Goal: Transaction & Acquisition: Book appointment/travel/reservation

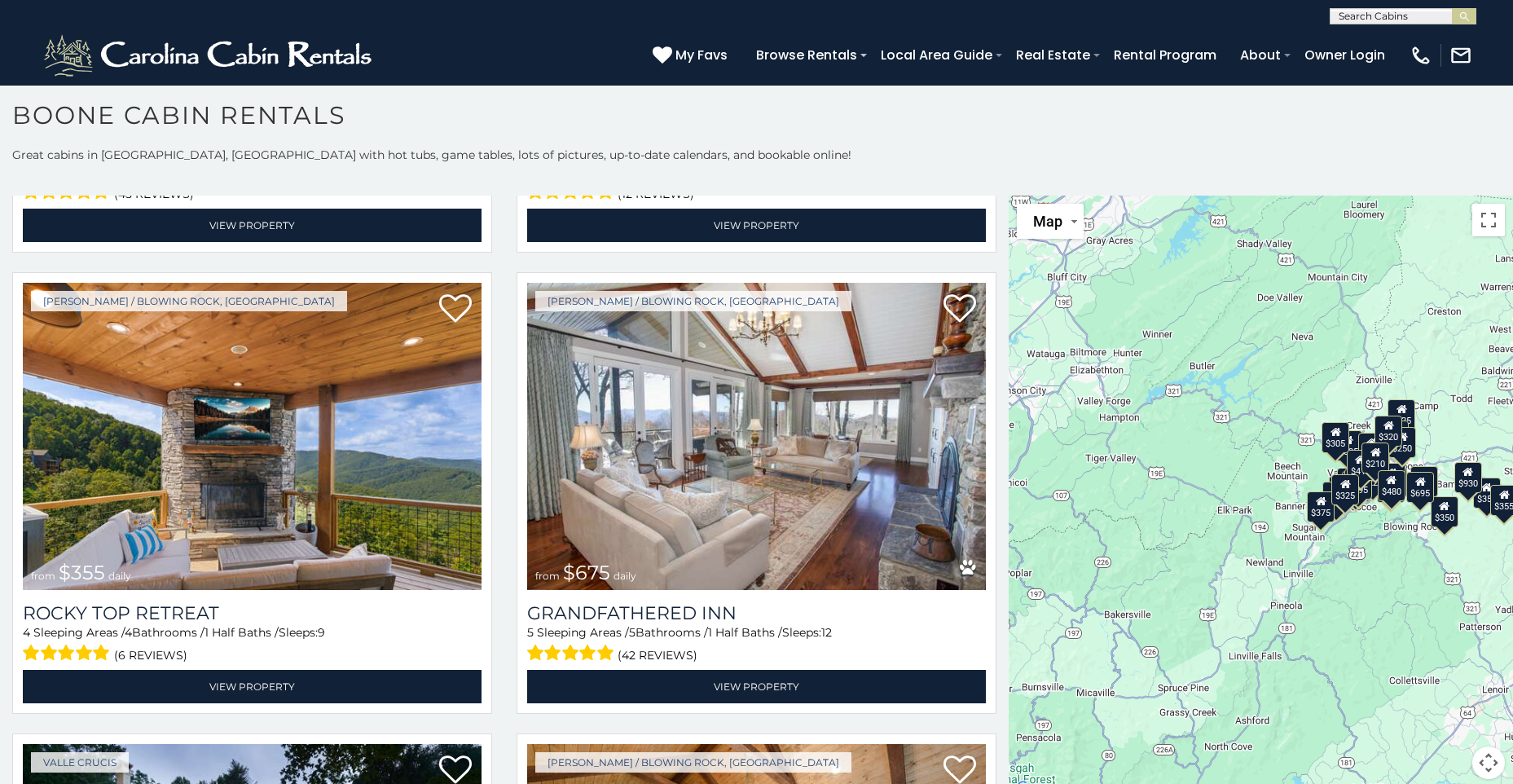
scroll to position [980, 0]
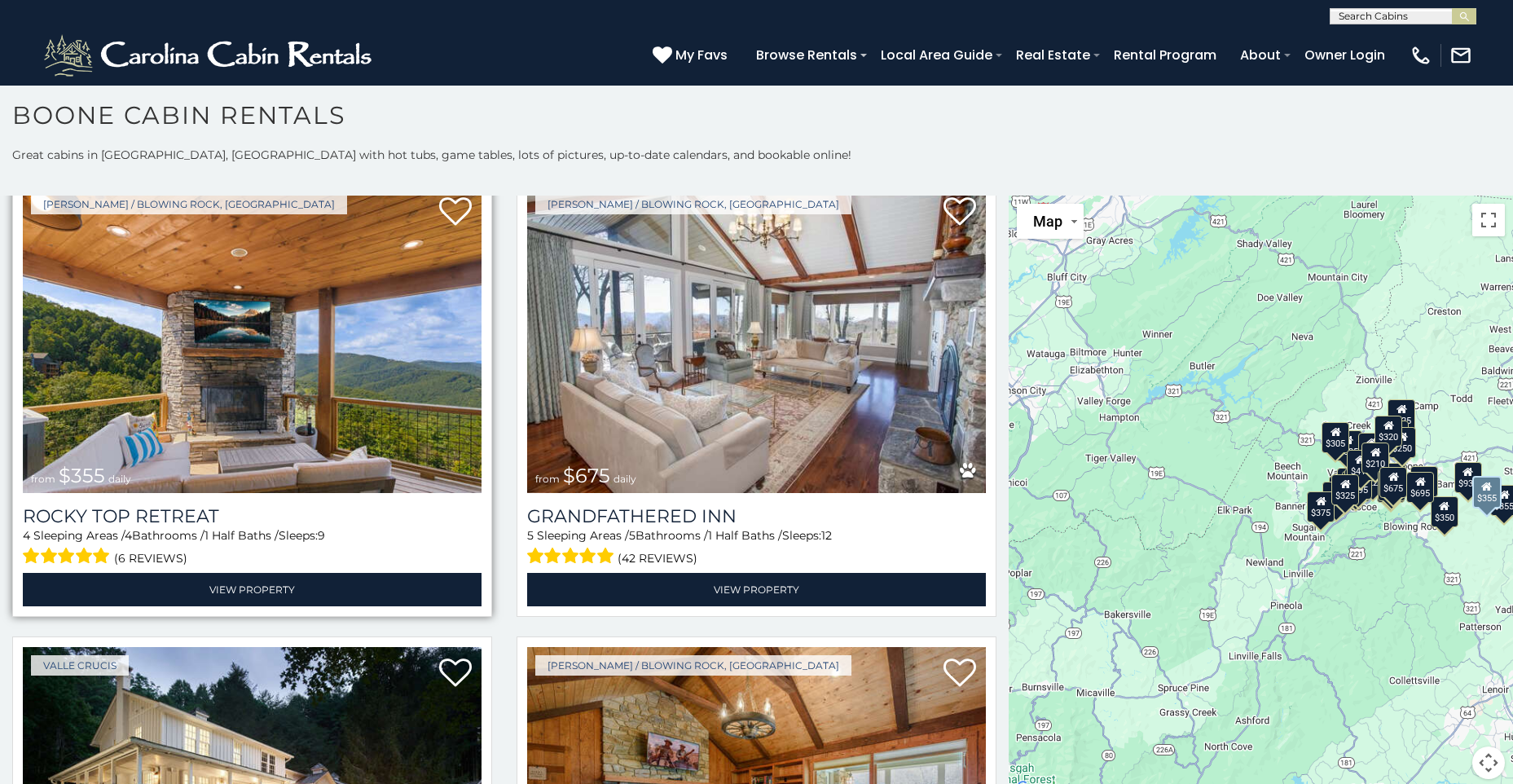
click at [276, 343] on img at bounding box center [253, 339] width 459 height 307
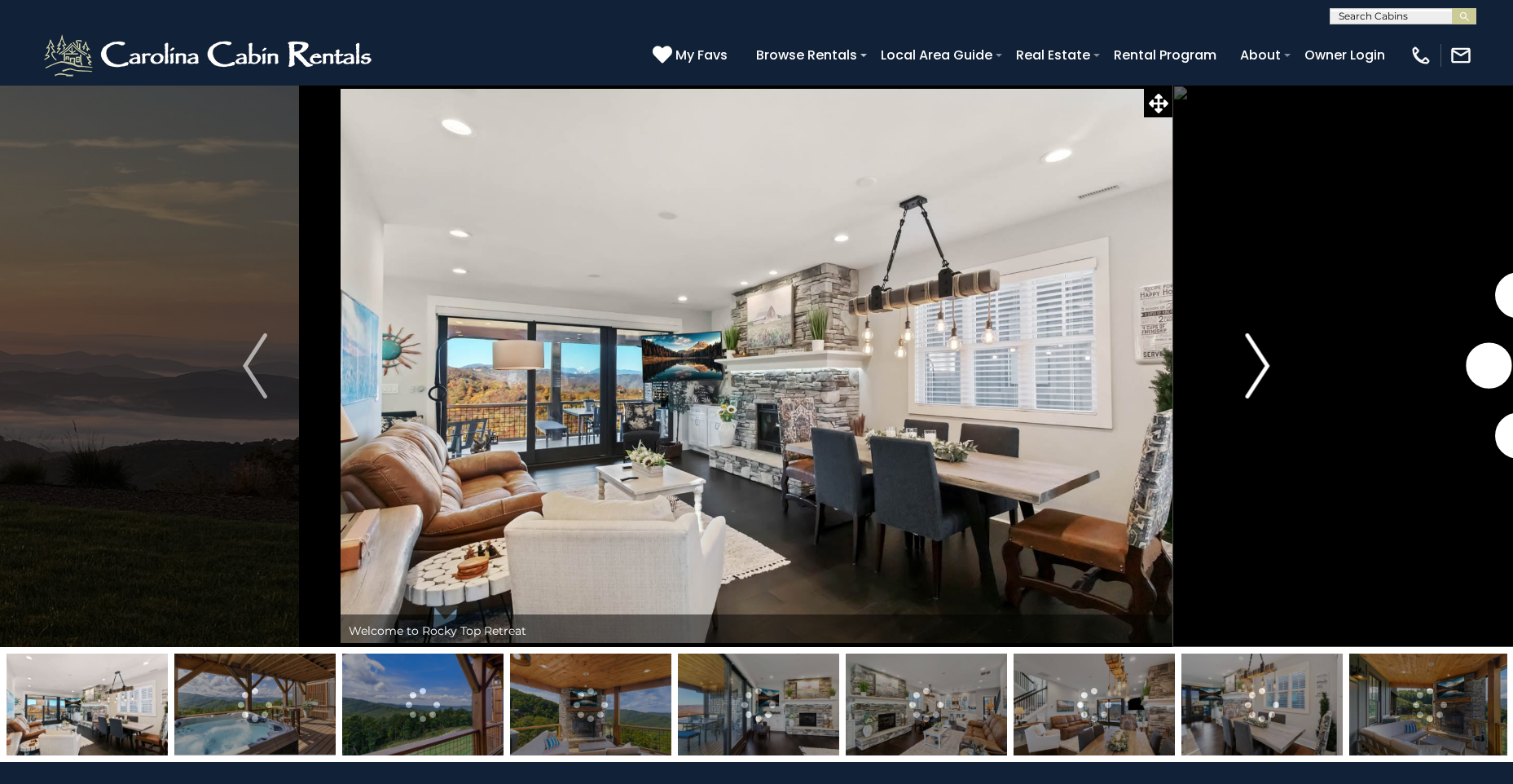
click at [1264, 367] on img "Next" at bounding box center [1258, 365] width 24 height 65
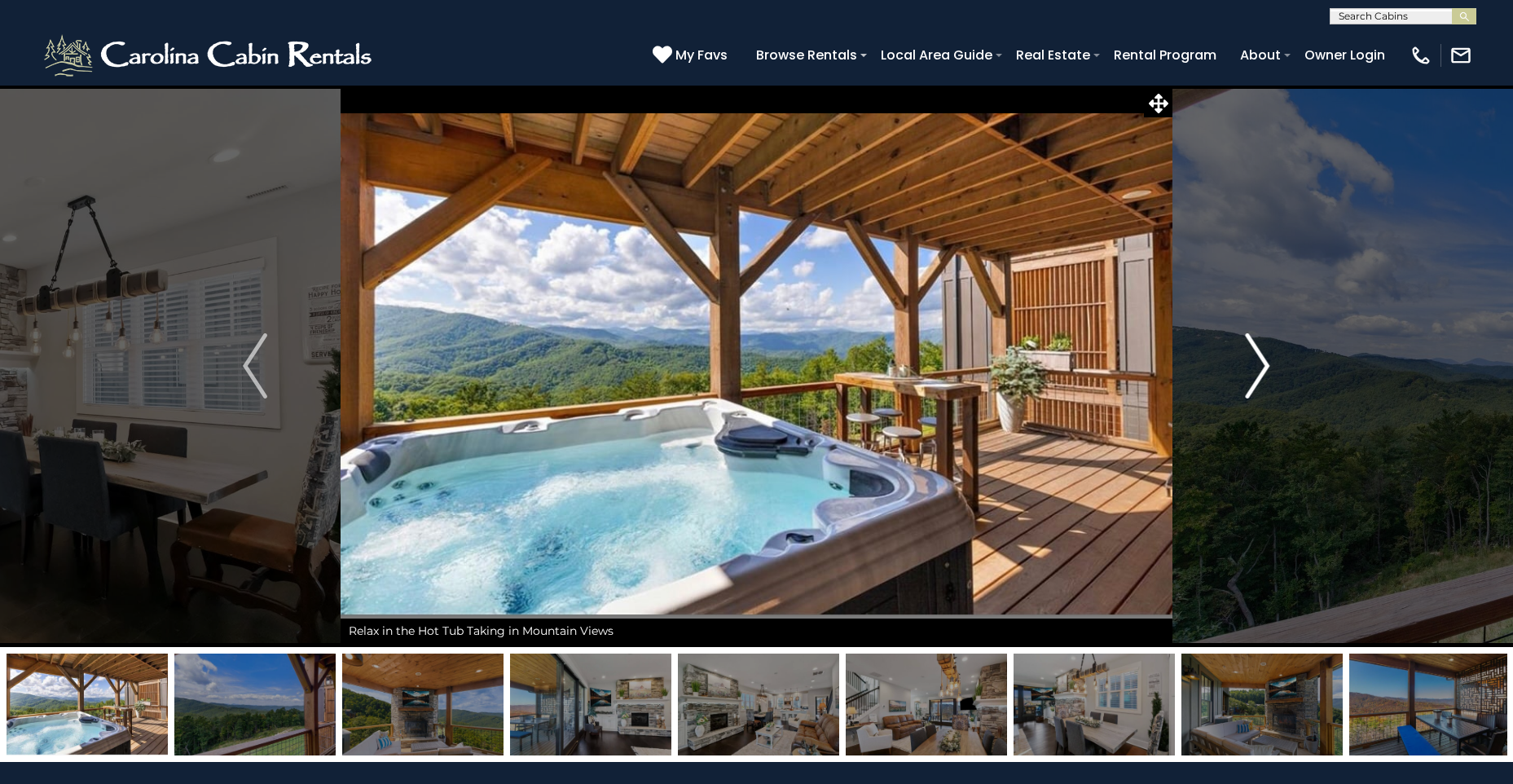
click at [1255, 362] on img "Next" at bounding box center [1258, 365] width 24 height 65
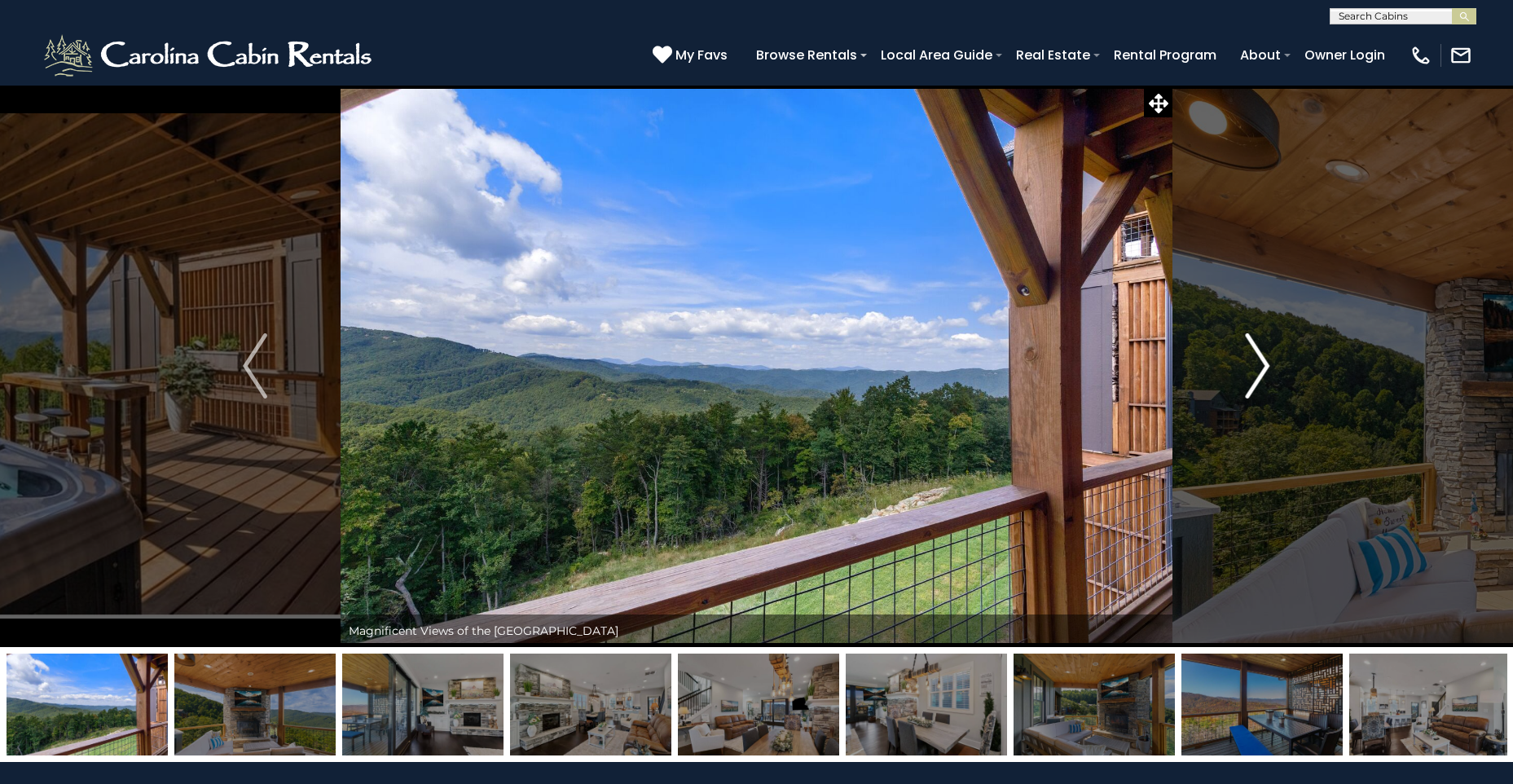
click at [1255, 362] on img "Next" at bounding box center [1258, 365] width 24 height 65
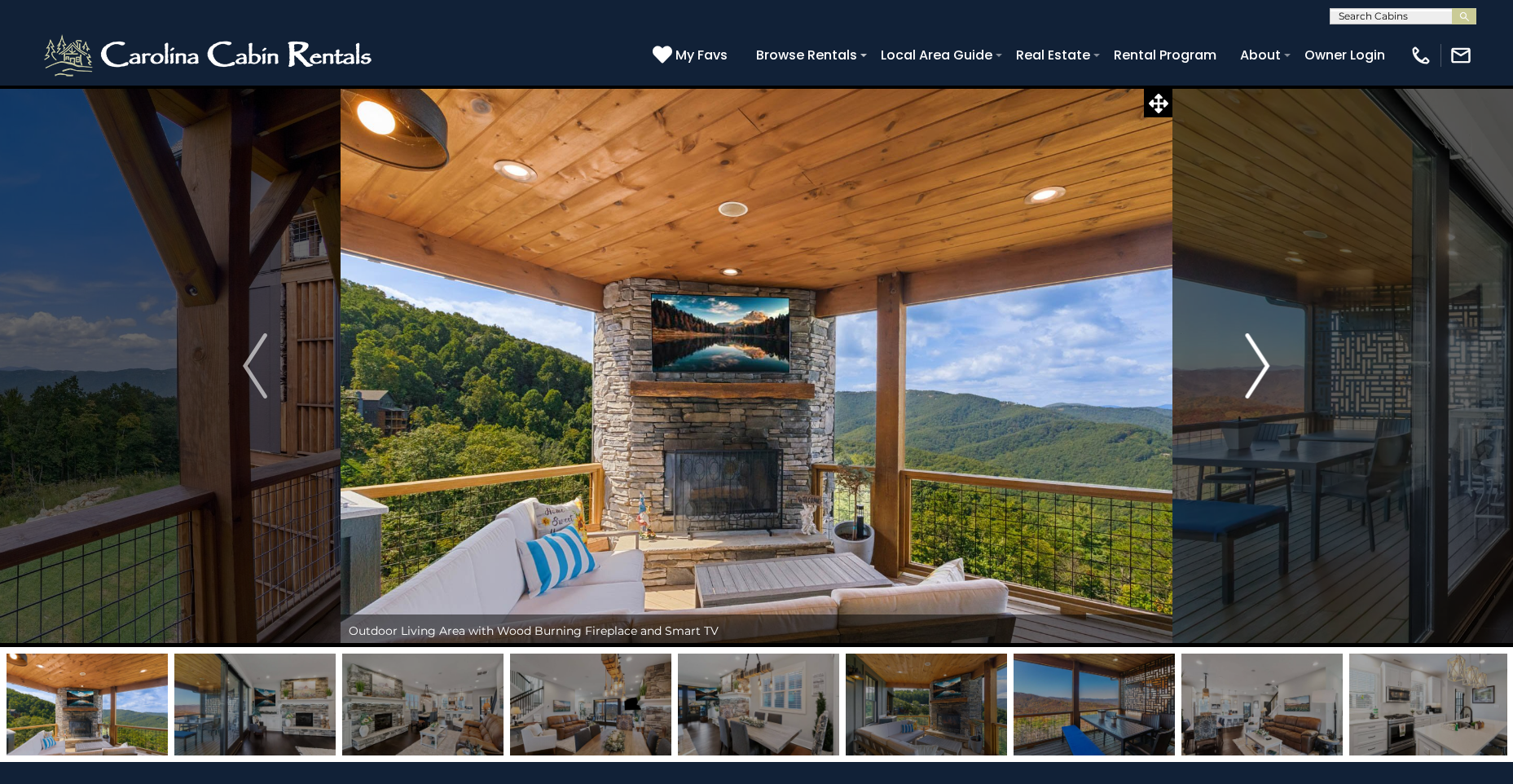
click at [1258, 370] on img "Next" at bounding box center [1258, 365] width 24 height 65
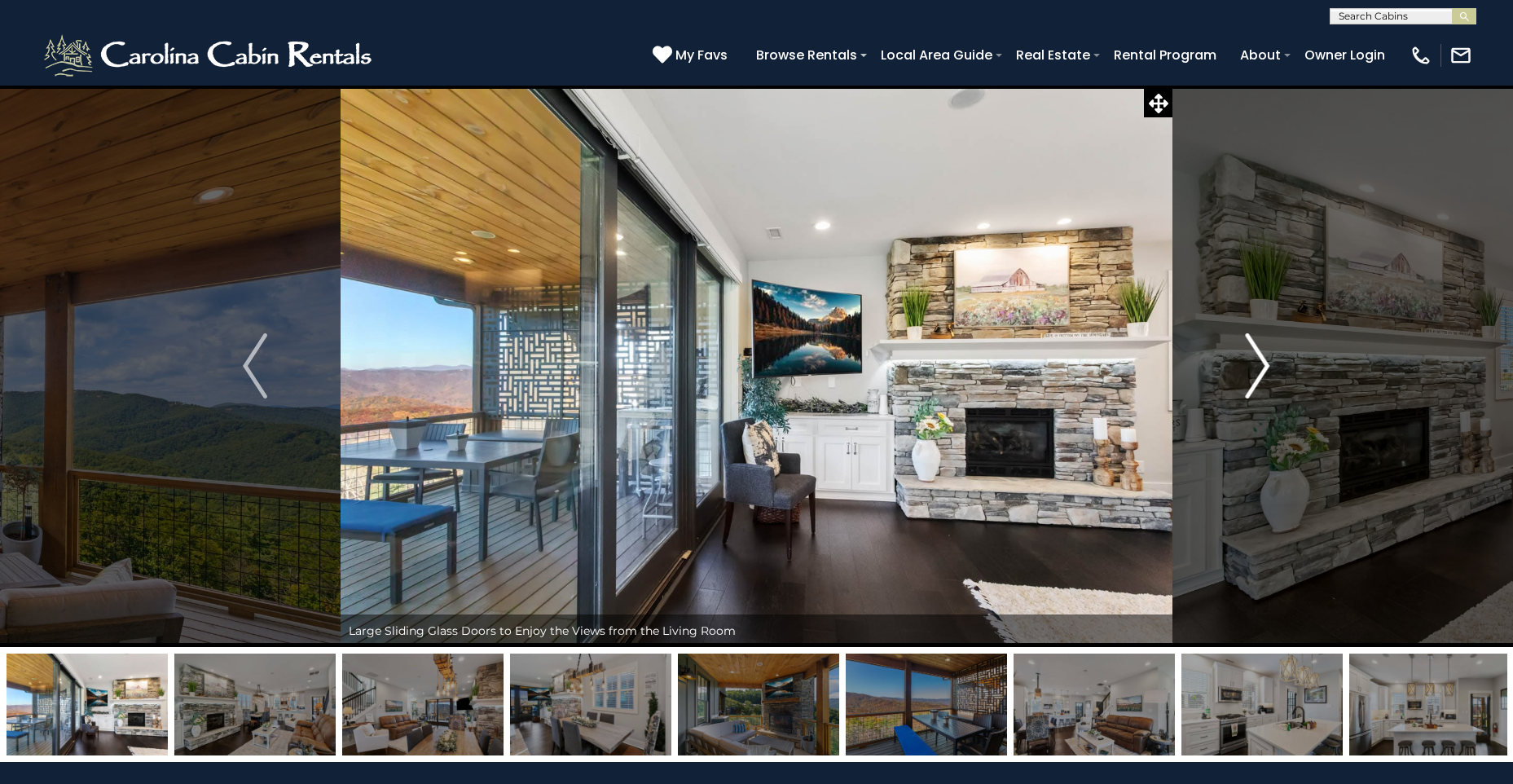
click at [1258, 370] on img "Next" at bounding box center [1258, 365] width 24 height 65
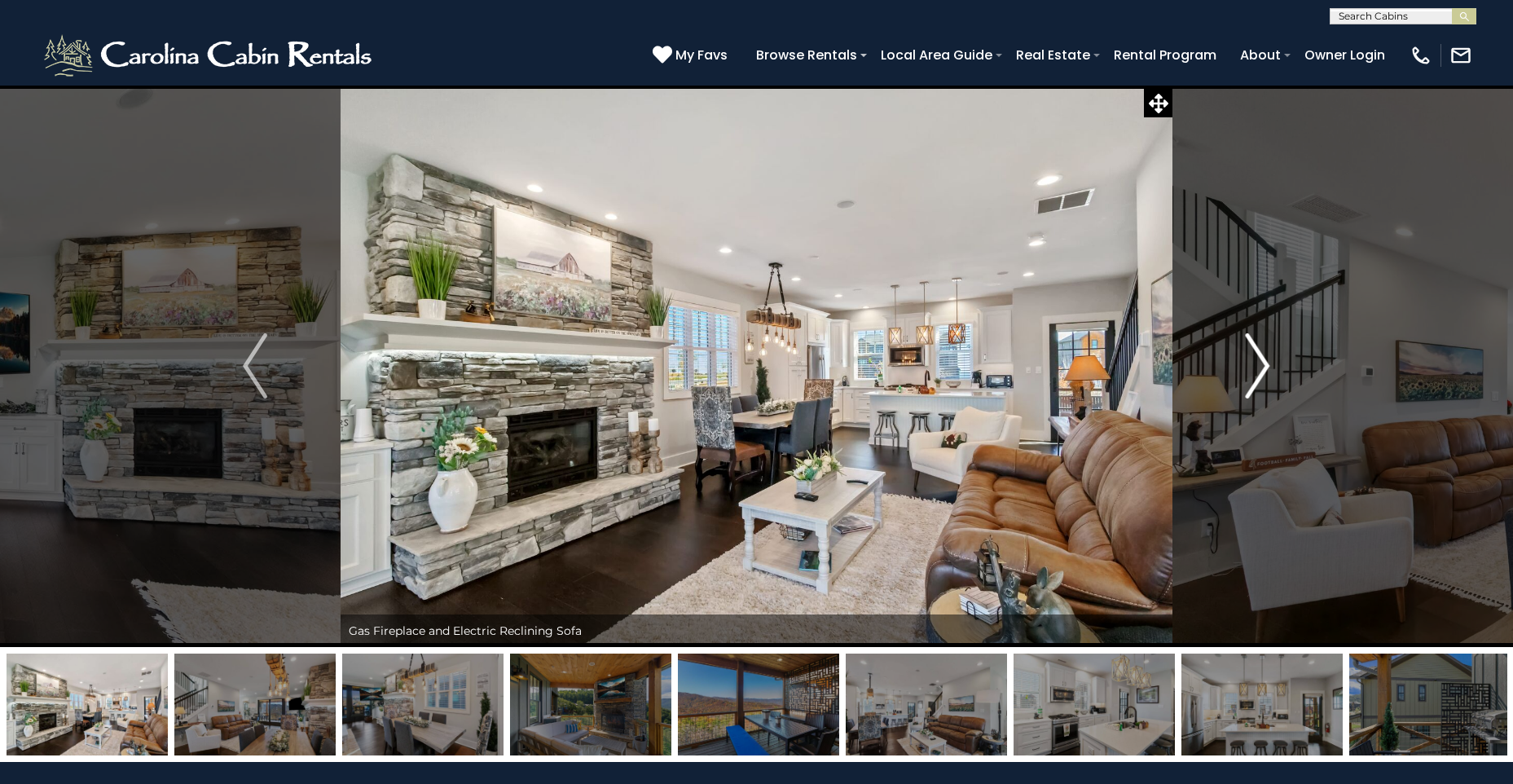
click at [1258, 370] on img "Next" at bounding box center [1258, 365] width 24 height 65
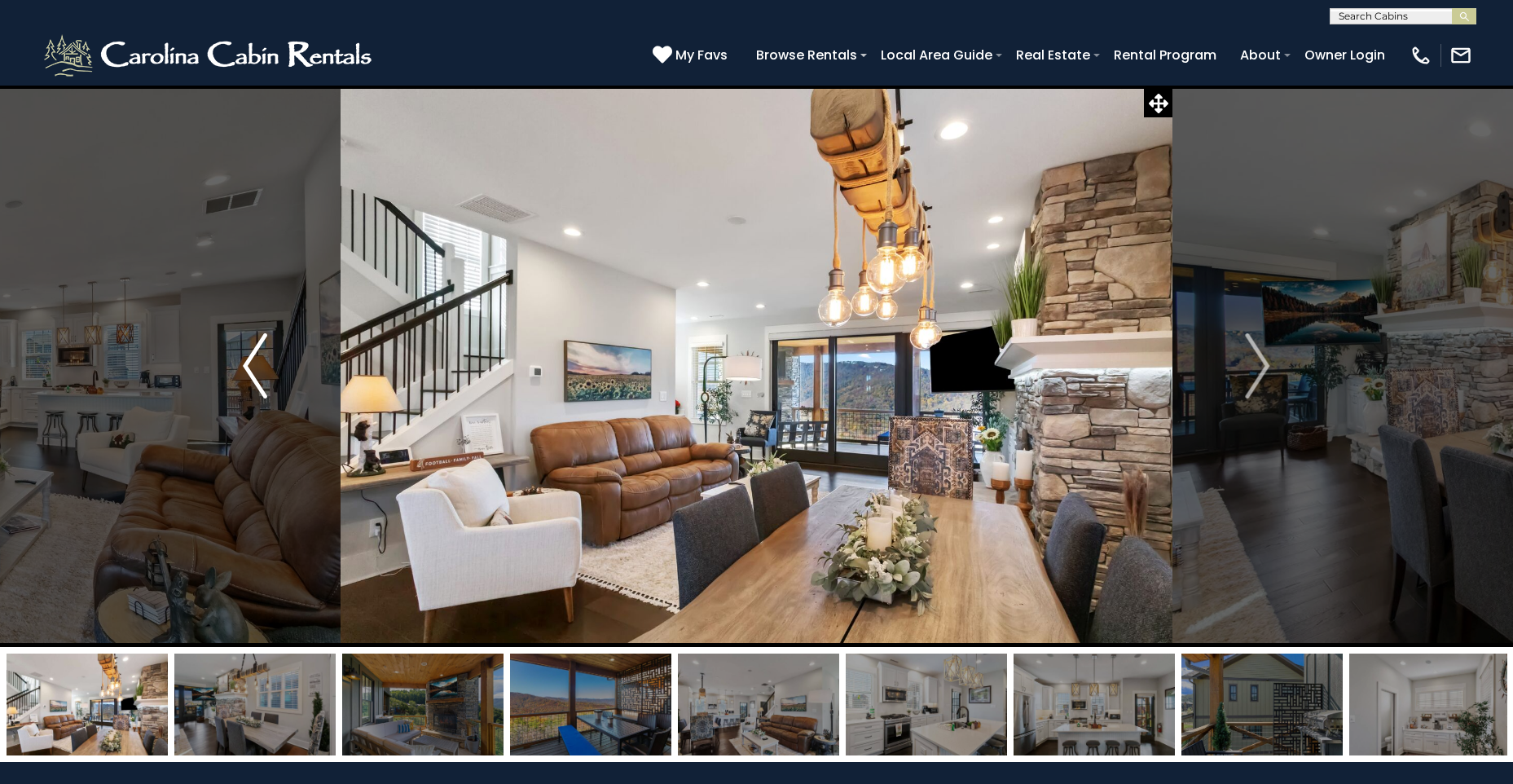
click at [261, 383] on img "Previous" at bounding box center [255, 365] width 24 height 65
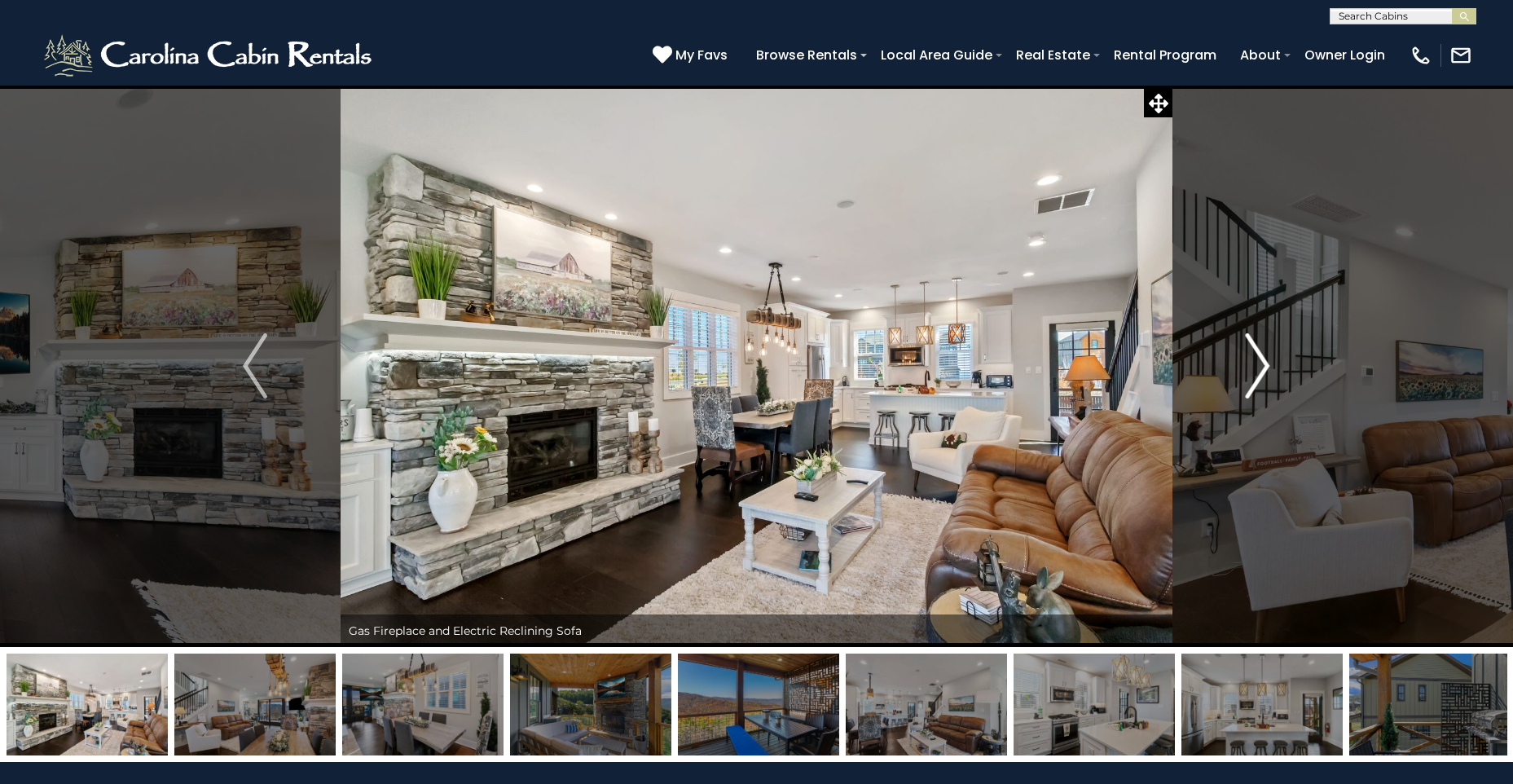
click at [1248, 367] on img "Next" at bounding box center [1258, 365] width 24 height 65
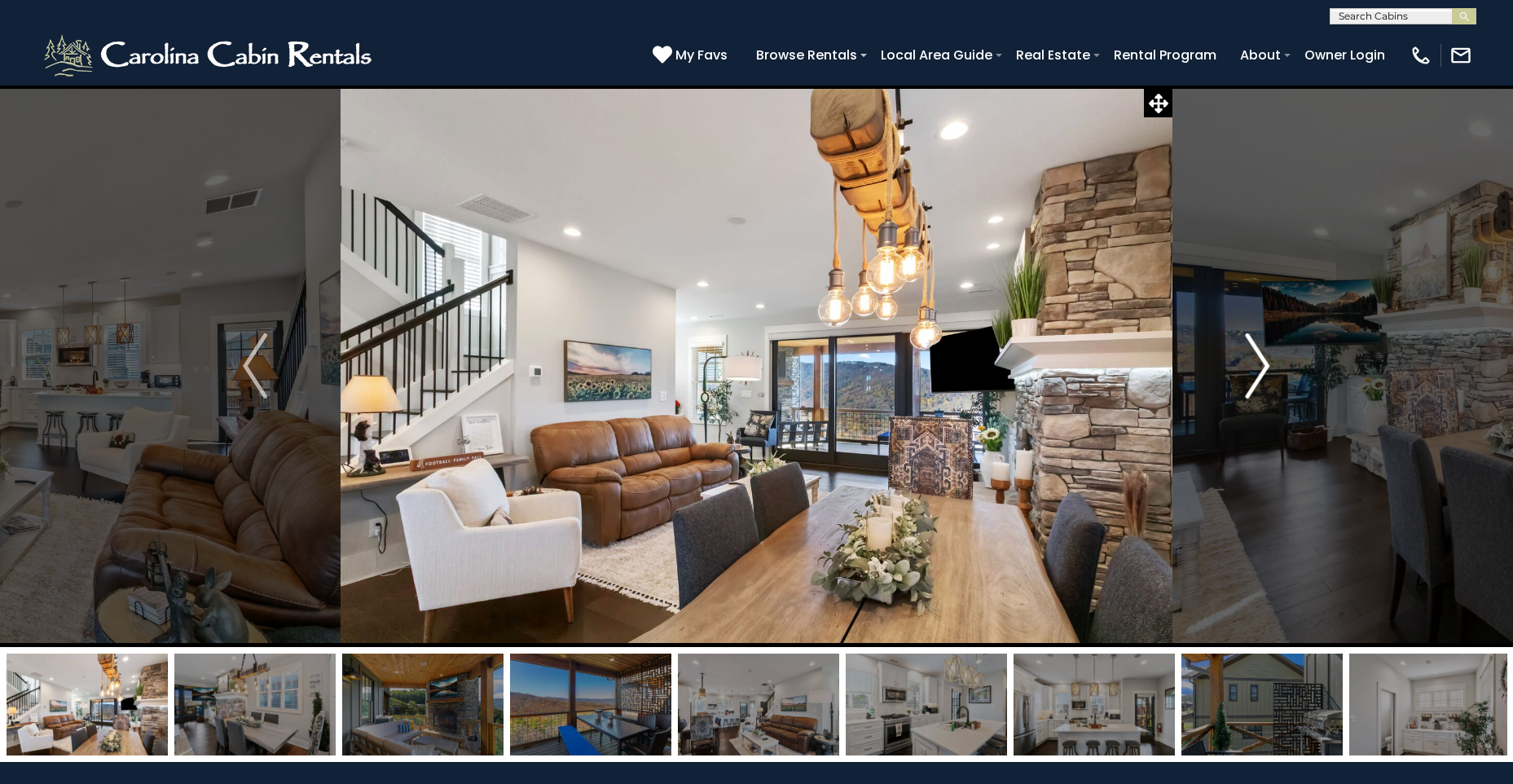
click at [1251, 367] on img "Next" at bounding box center [1258, 365] width 24 height 65
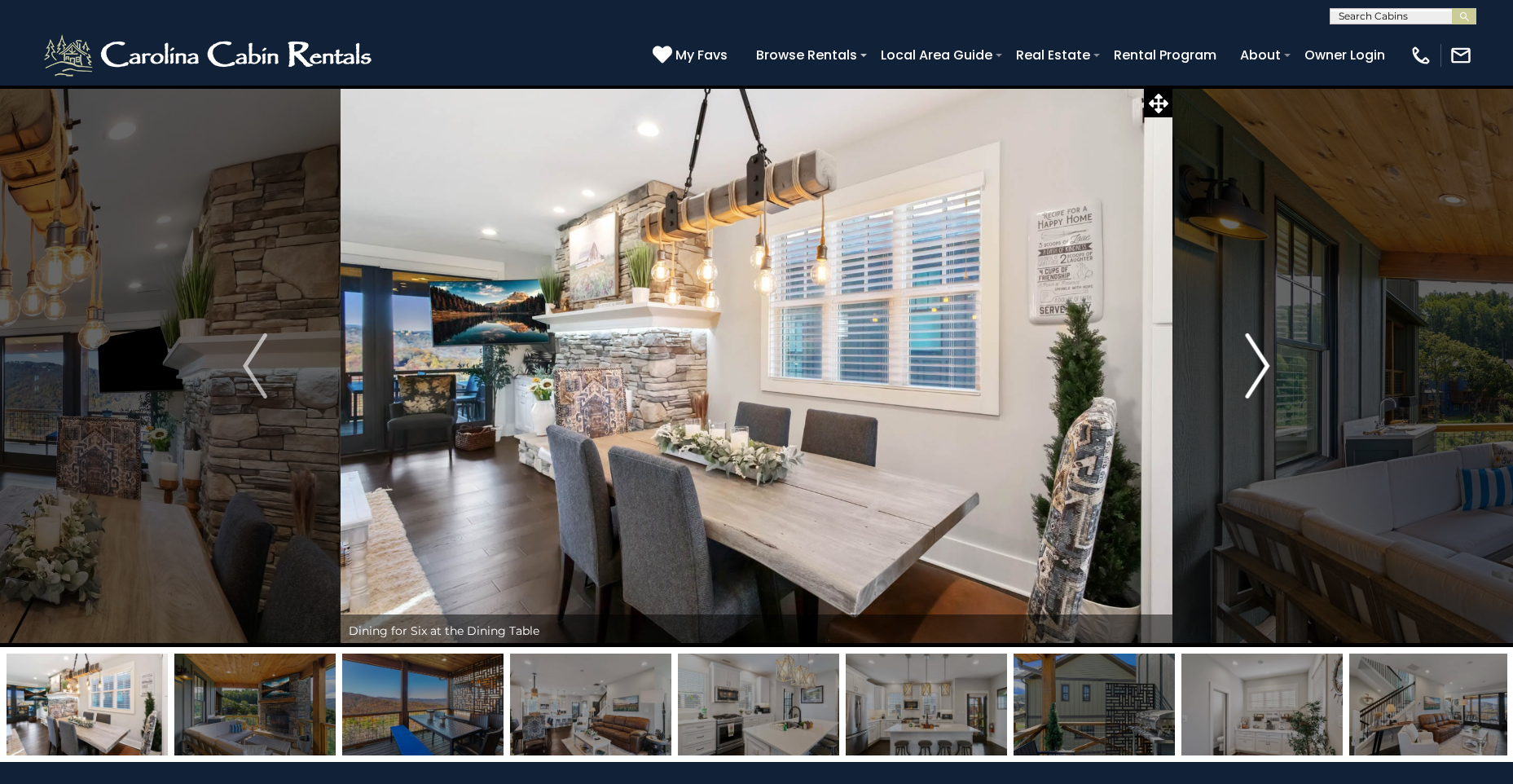
click at [1251, 367] on img "Next" at bounding box center [1258, 365] width 24 height 65
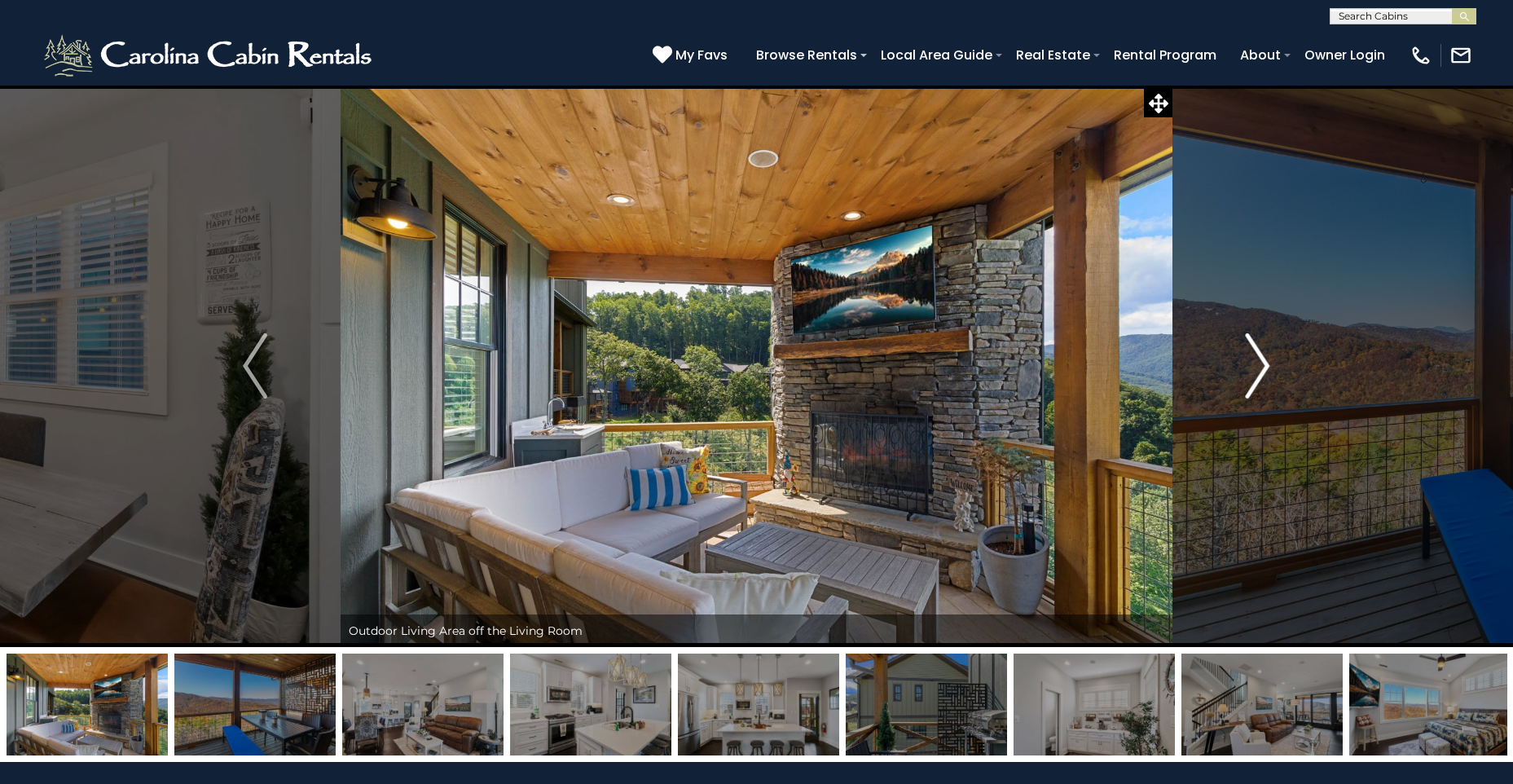
click at [1251, 367] on img "Next" at bounding box center [1258, 365] width 24 height 65
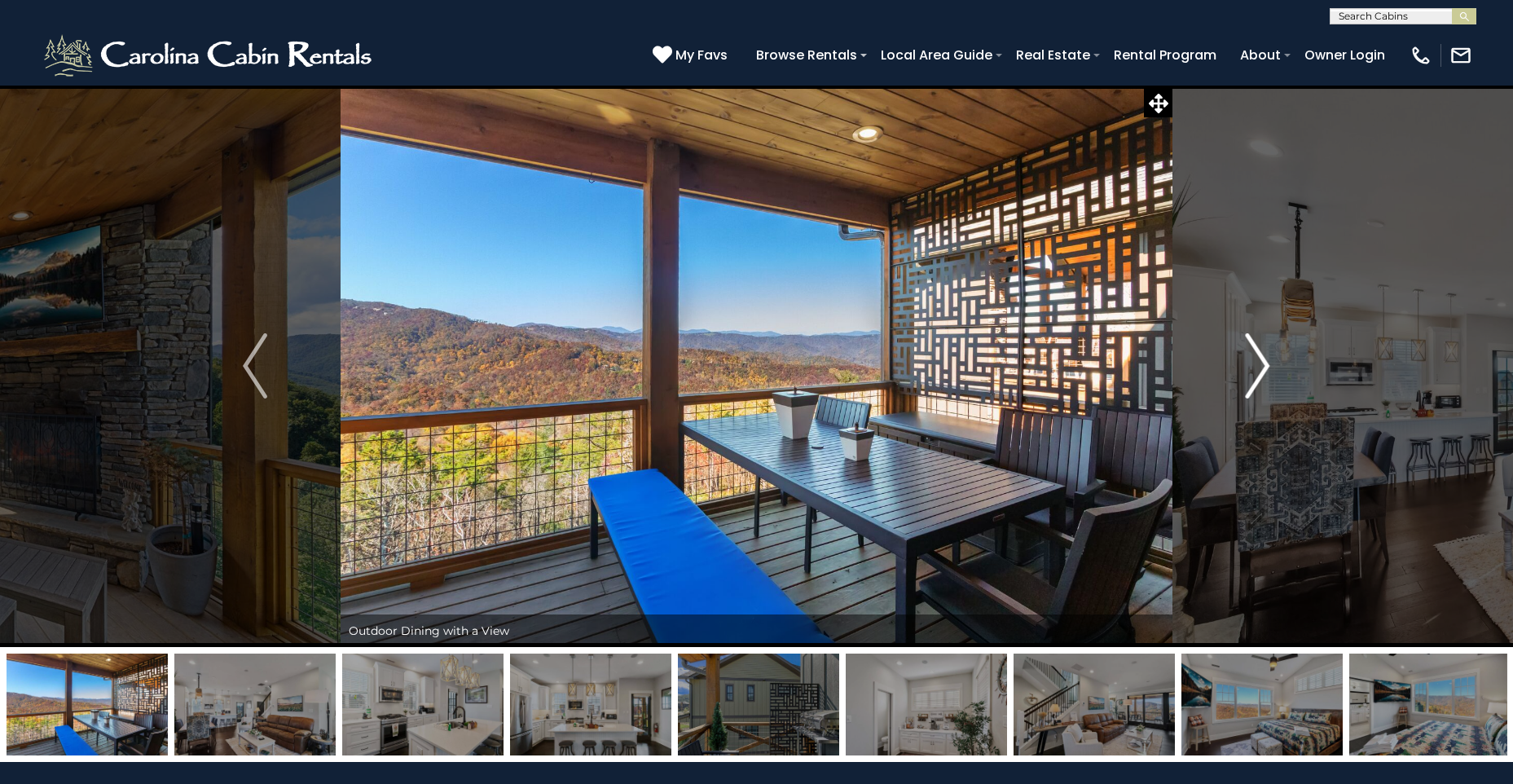
click at [1251, 367] on img "Next" at bounding box center [1258, 365] width 24 height 65
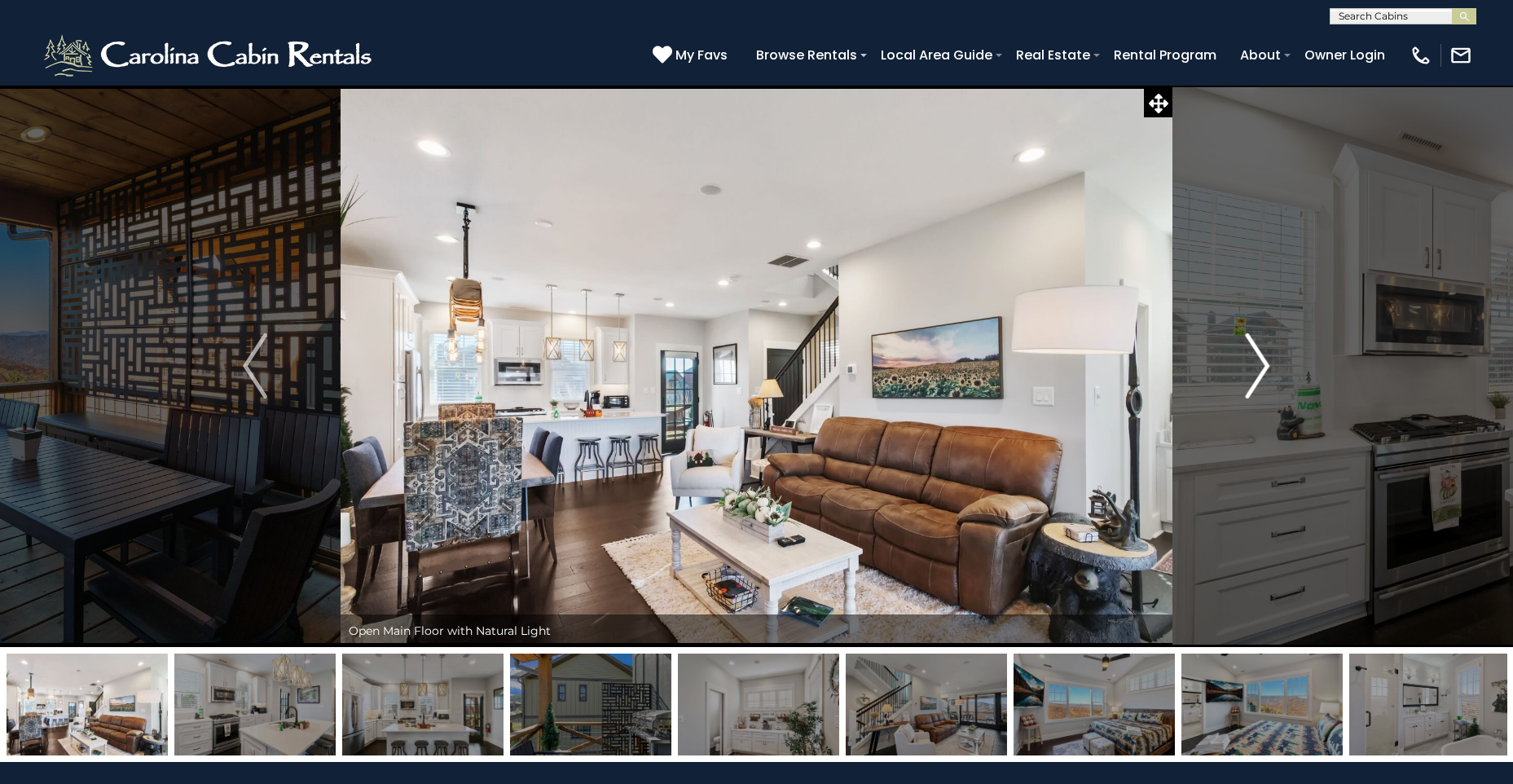
click at [1251, 367] on img "Next" at bounding box center [1258, 365] width 24 height 65
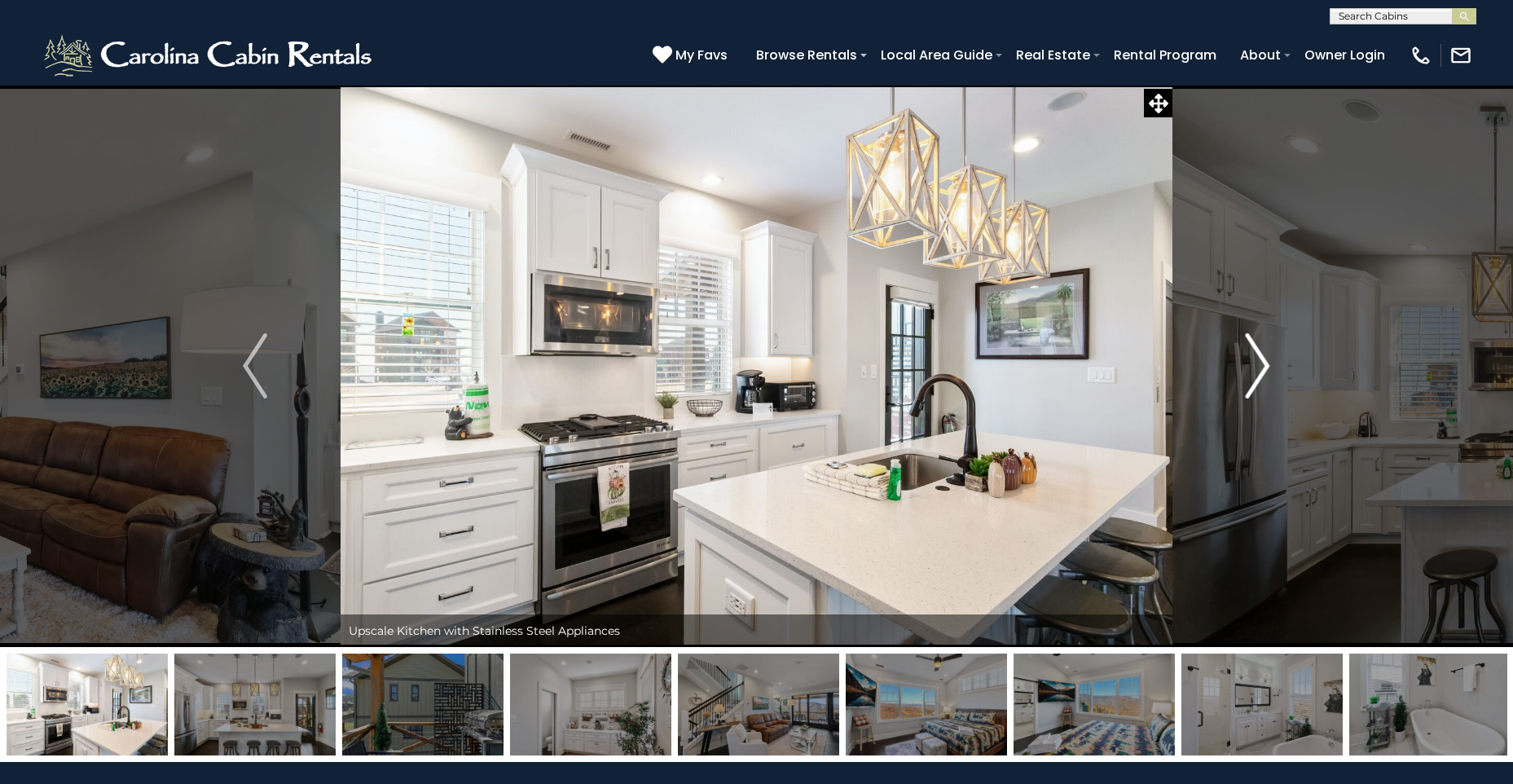
click at [1251, 367] on img "Next" at bounding box center [1258, 365] width 24 height 65
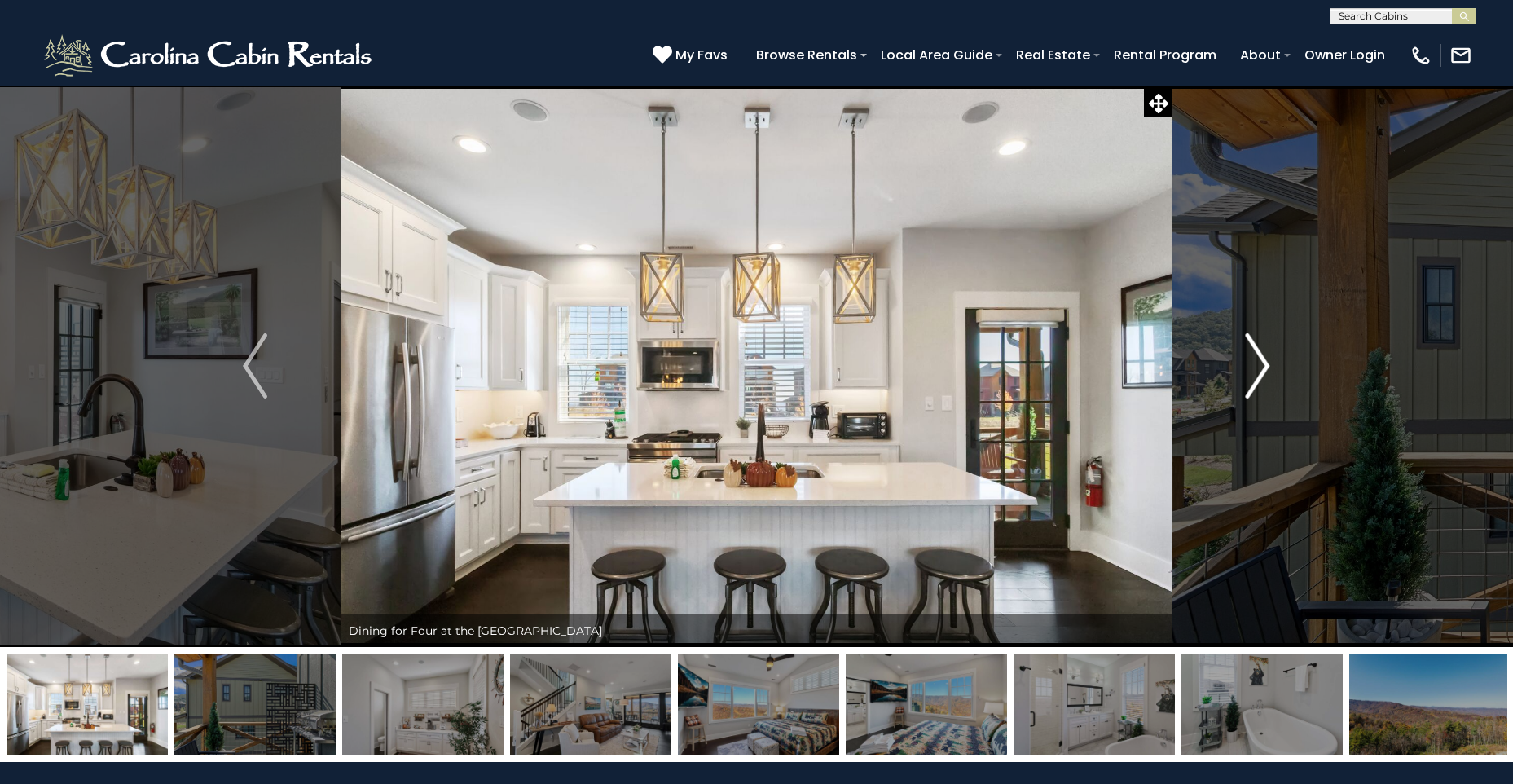
click at [1251, 367] on img "Next" at bounding box center [1258, 365] width 24 height 65
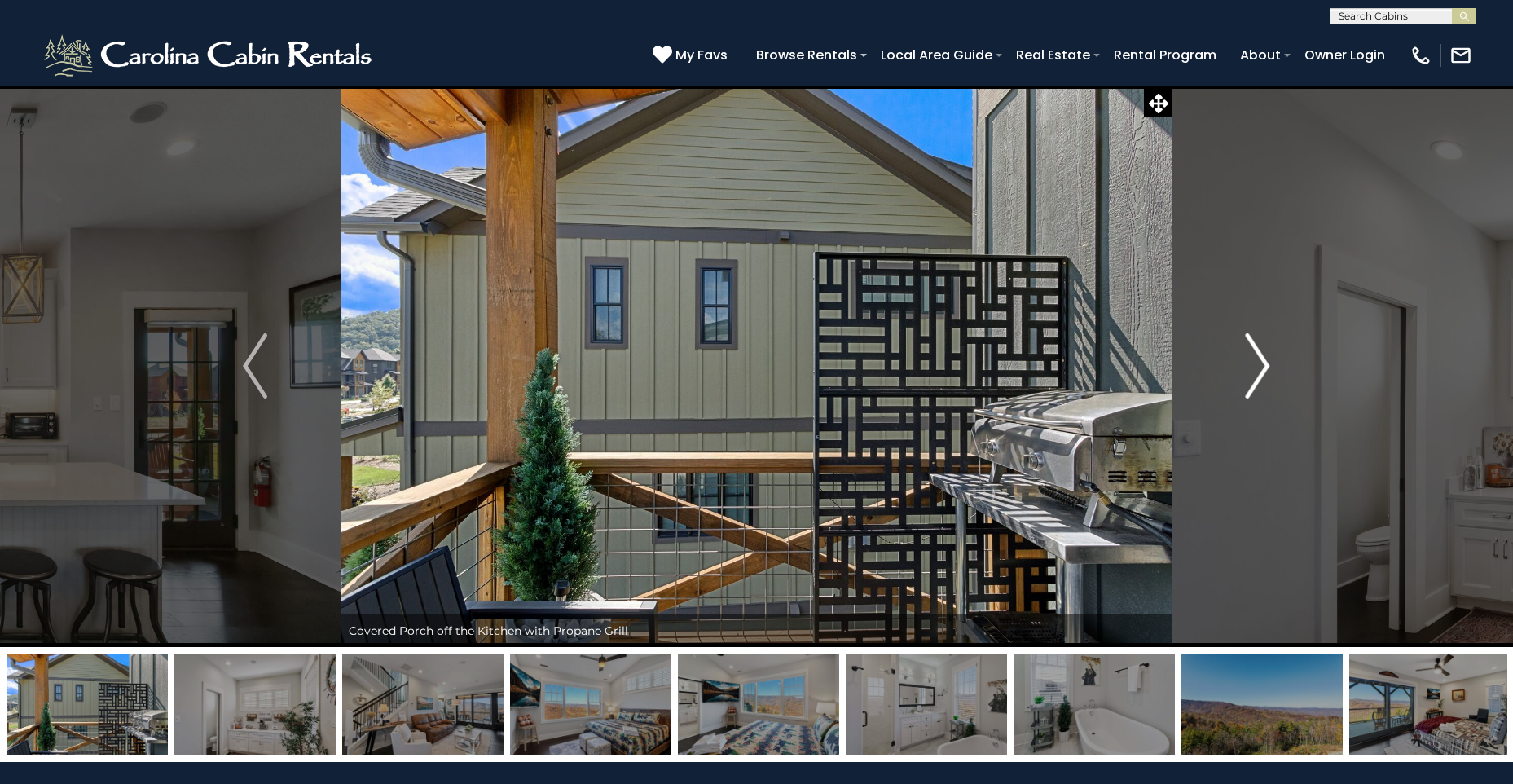
click at [1251, 367] on img "Next" at bounding box center [1258, 365] width 24 height 65
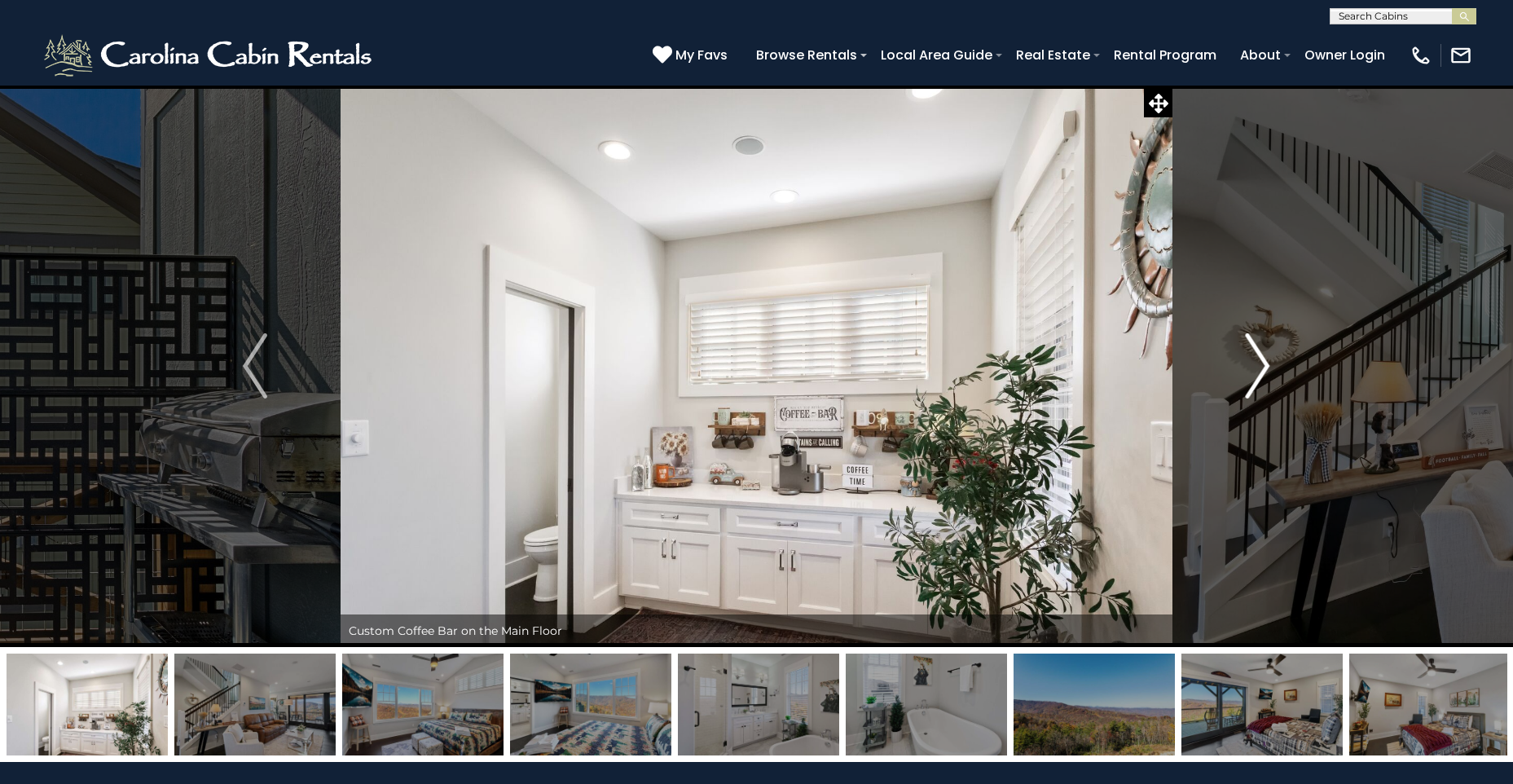
click at [1251, 367] on img "Next" at bounding box center [1258, 365] width 24 height 65
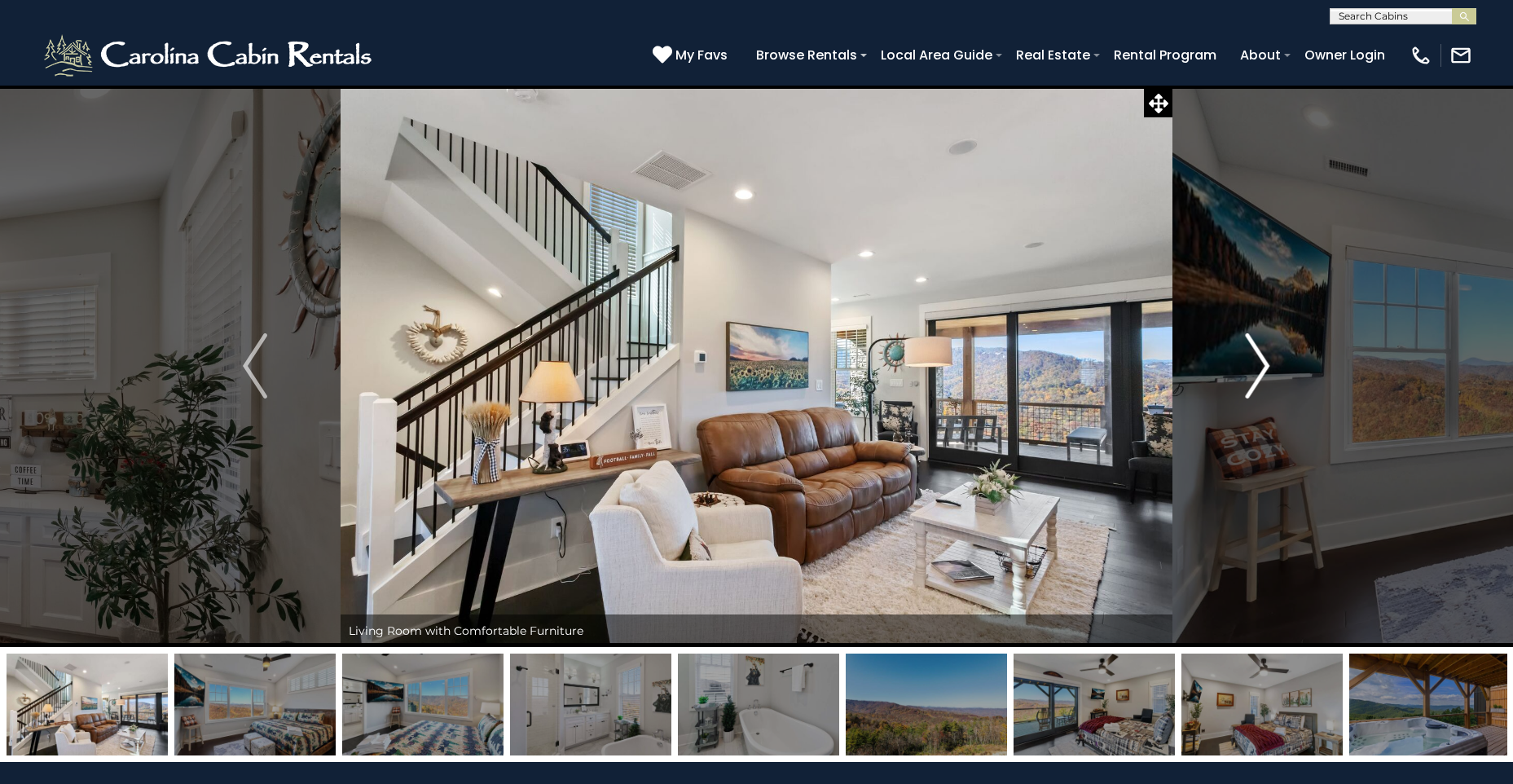
click at [1251, 367] on img "Next" at bounding box center [1258, 365] width 24 height 65
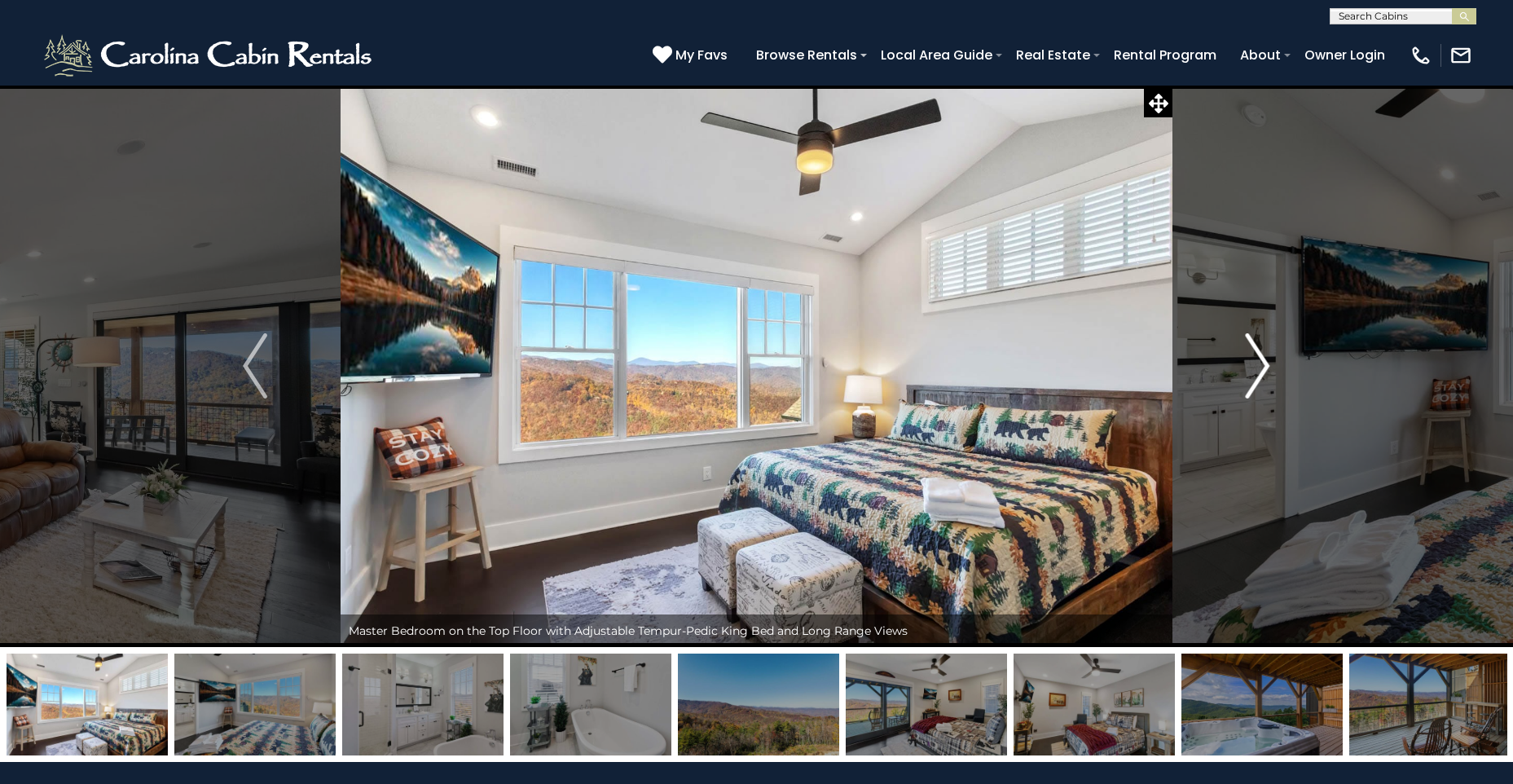
click at [1251, 367] on img "Next" at bounding box center [1258, 365] width 24 height 65
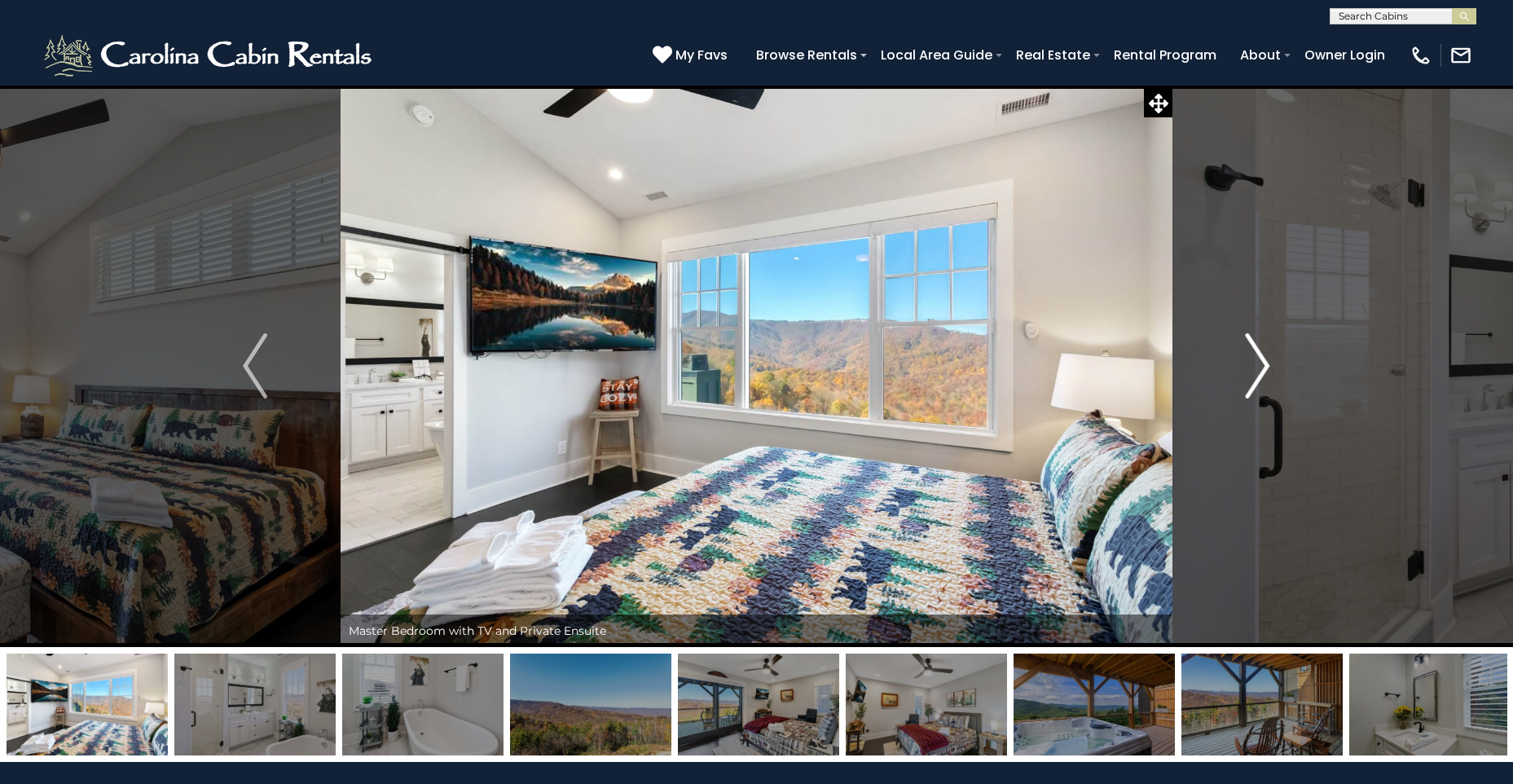
click at [1251, 367] on img "Next" at bounding box center [1258, 365] width 24 height 65
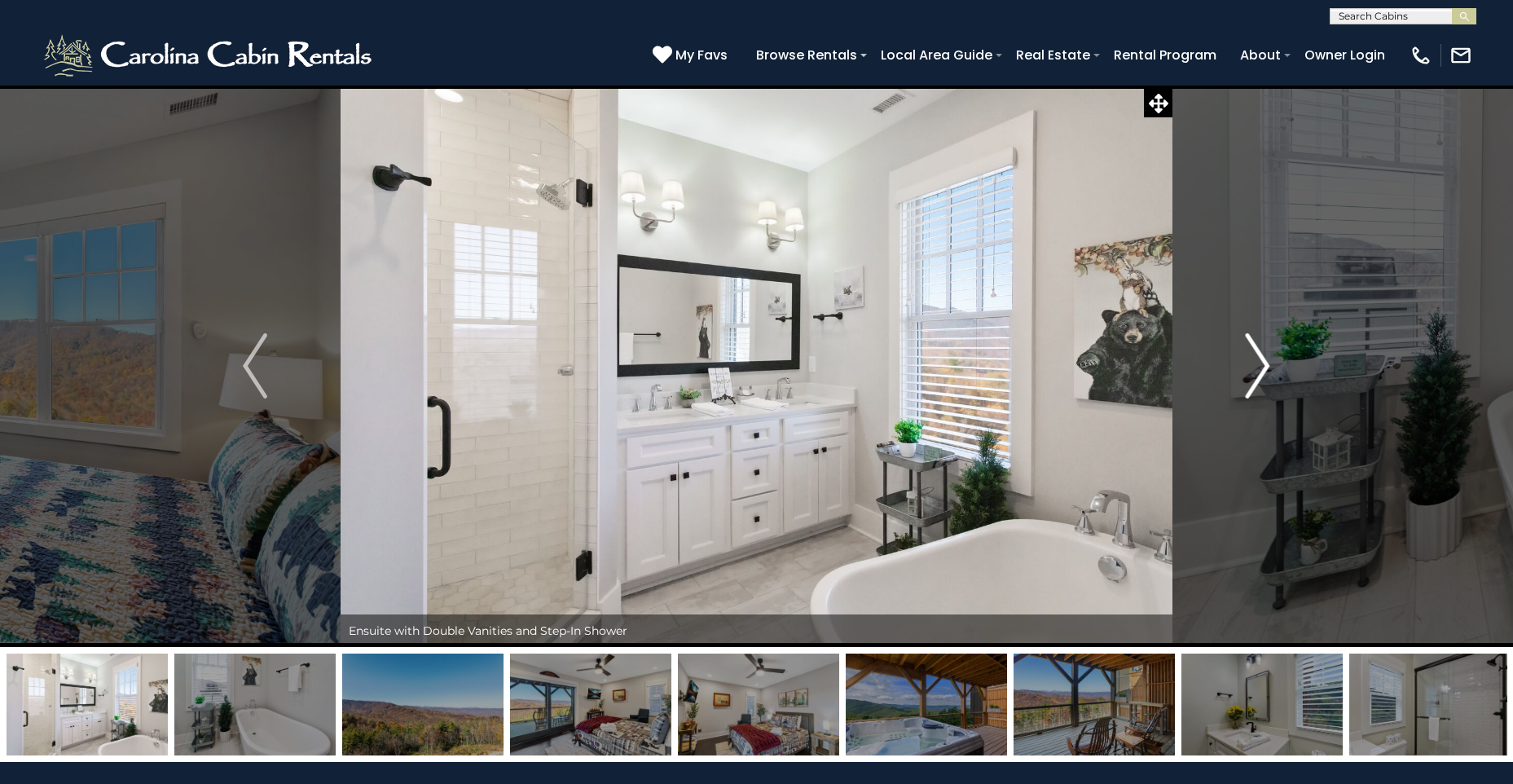
click at [1258, 366] on img "Next" at bounding box center [1258, 365] width 24 height 65
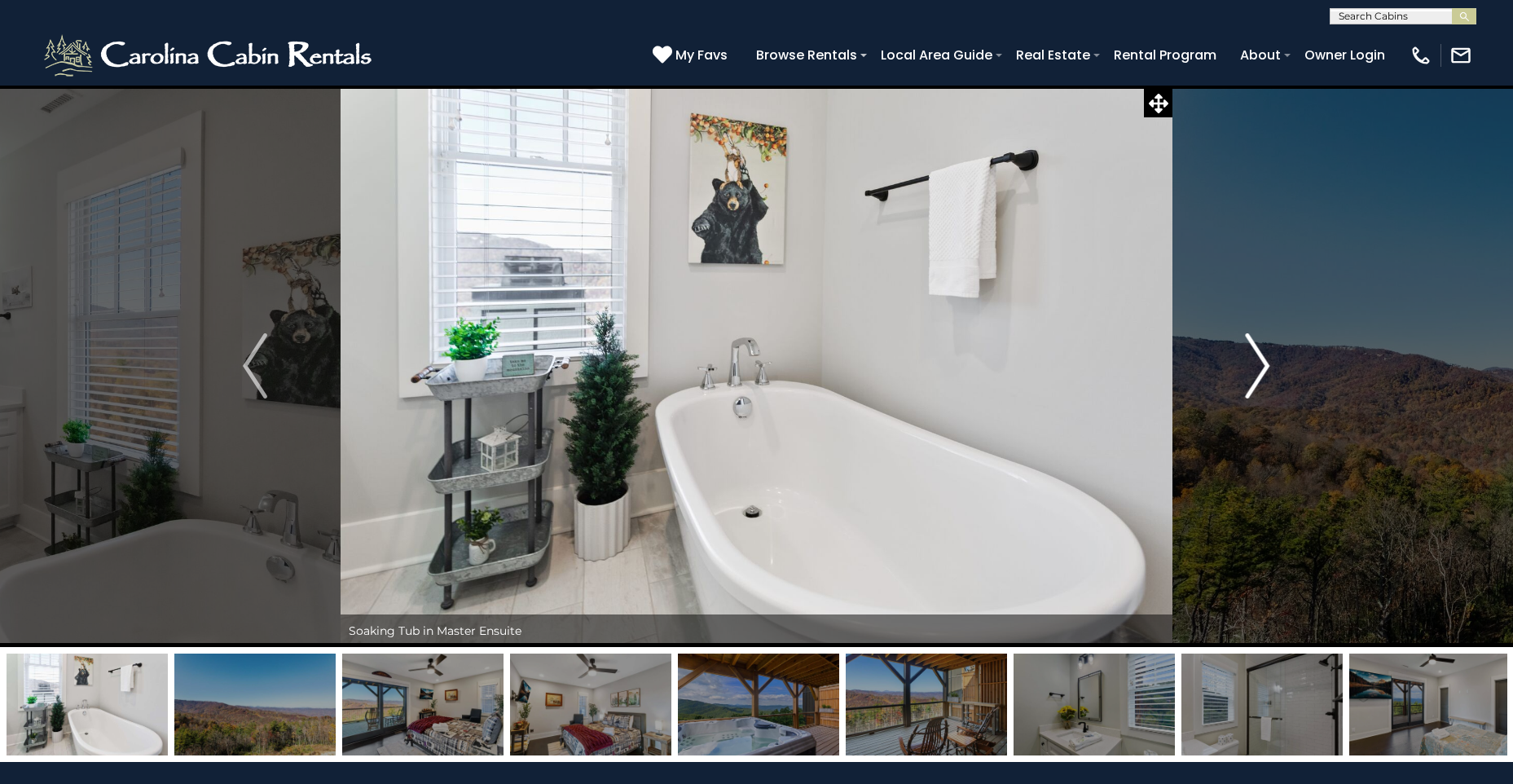
click at [1258, 366] on img "Next" at bounding box center [1258, 365] width 24 height 65
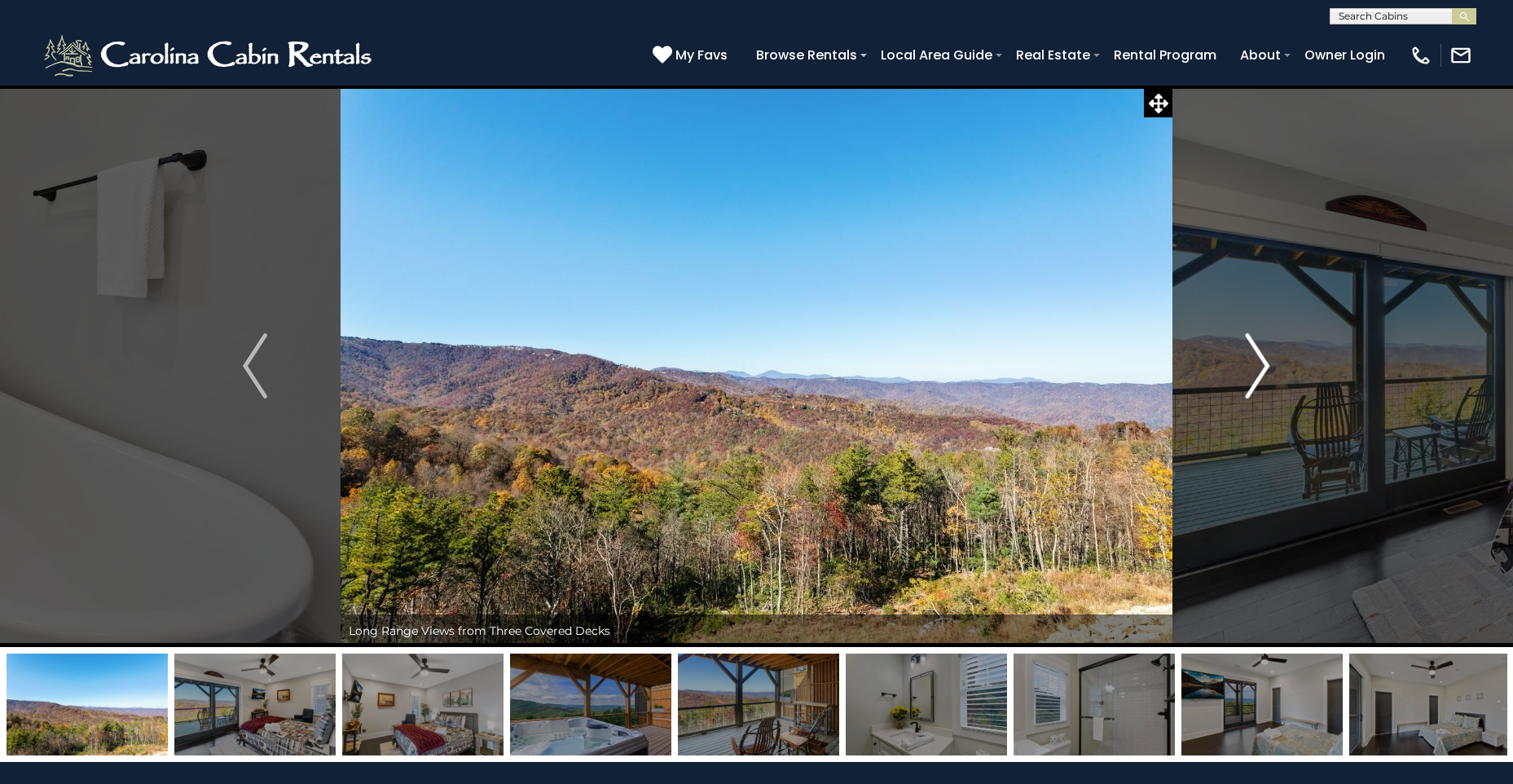
click at [1258, 366] on img "Next" at bounding box center [1258, 365] width 24 height 65
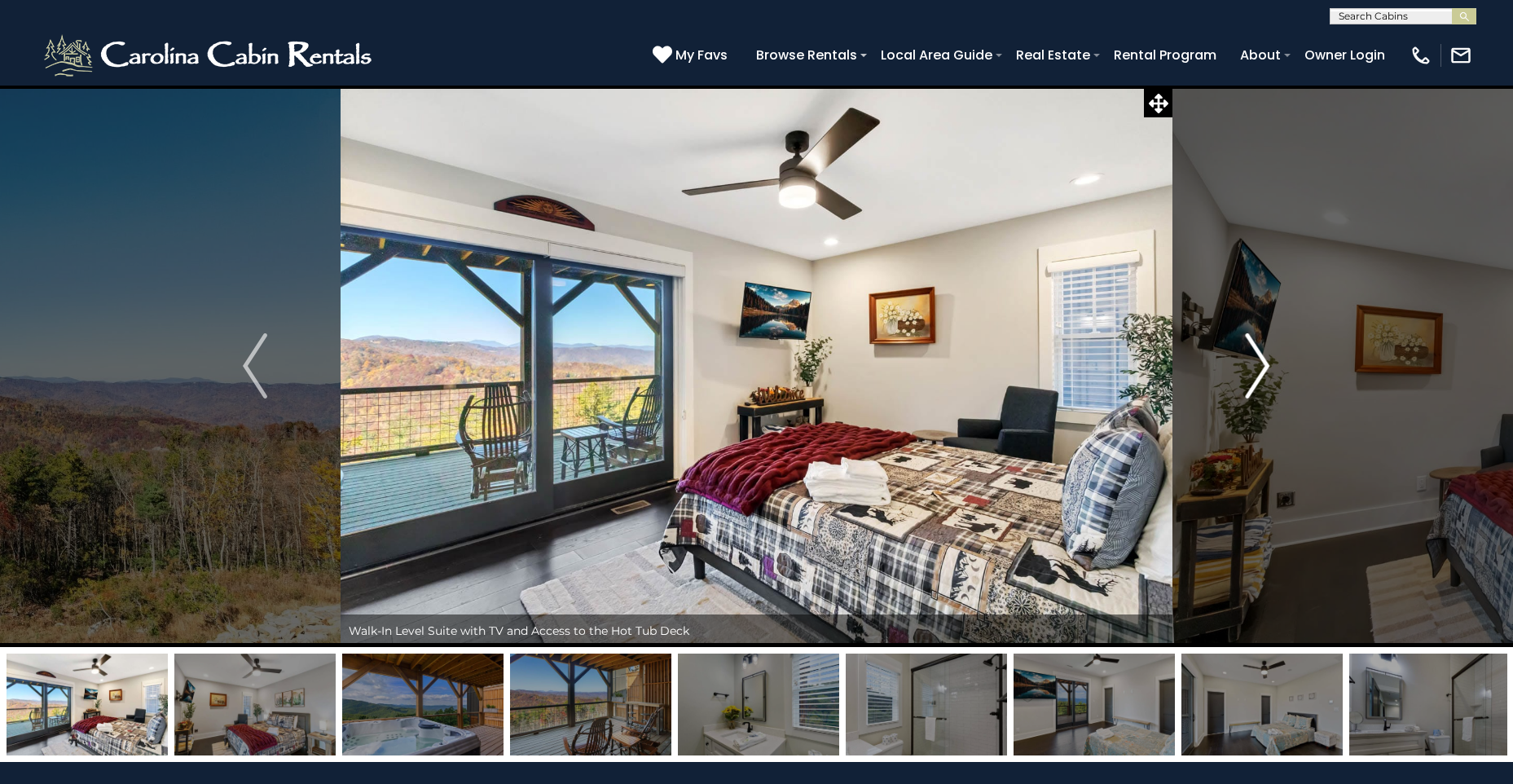
click at [1265, 374] on img "Next" at bounding box center [1258, 365] width 24 height 65
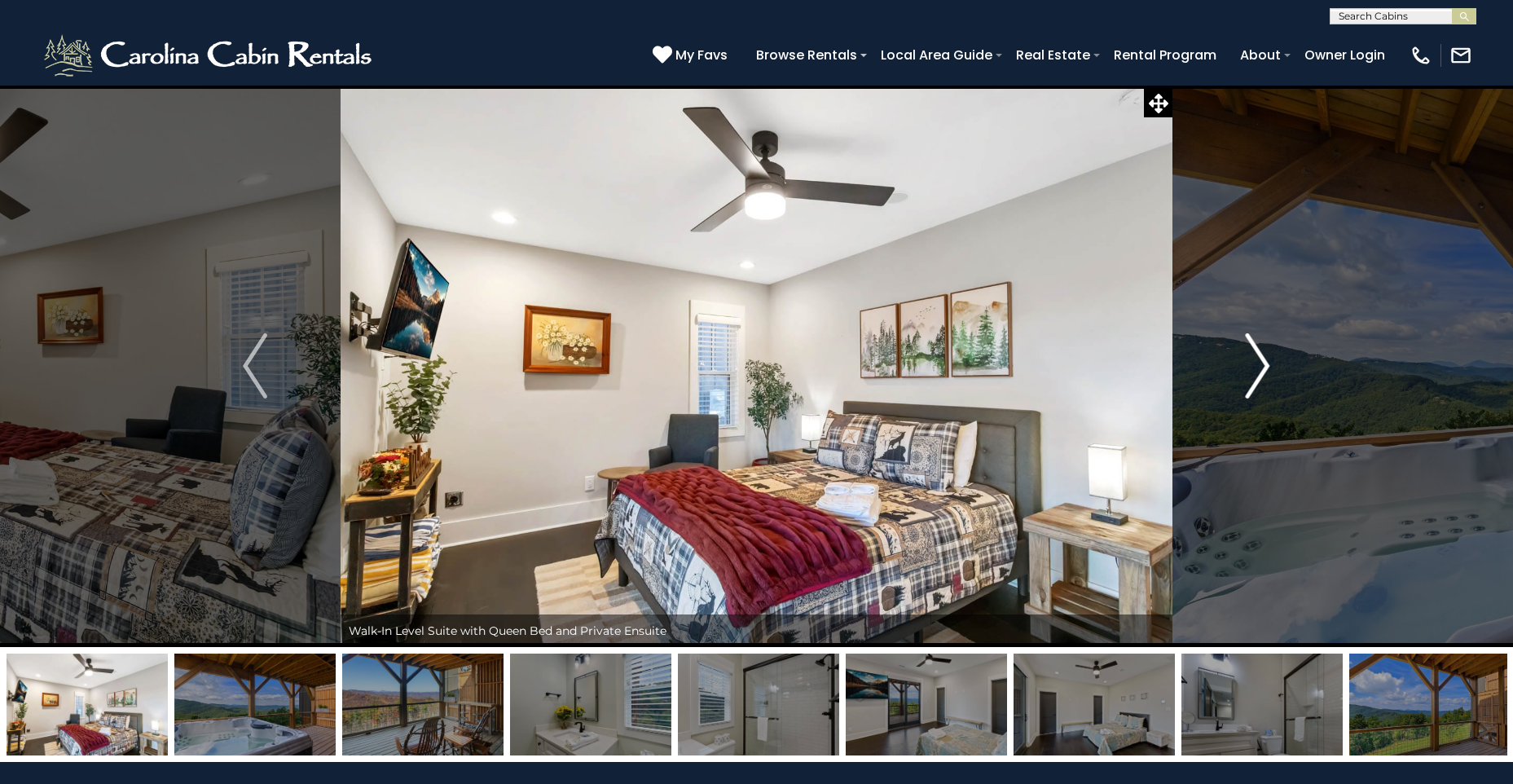
click at [1265, 374] on img "Next" at bounding box center [1258, 365] width 24 height 65
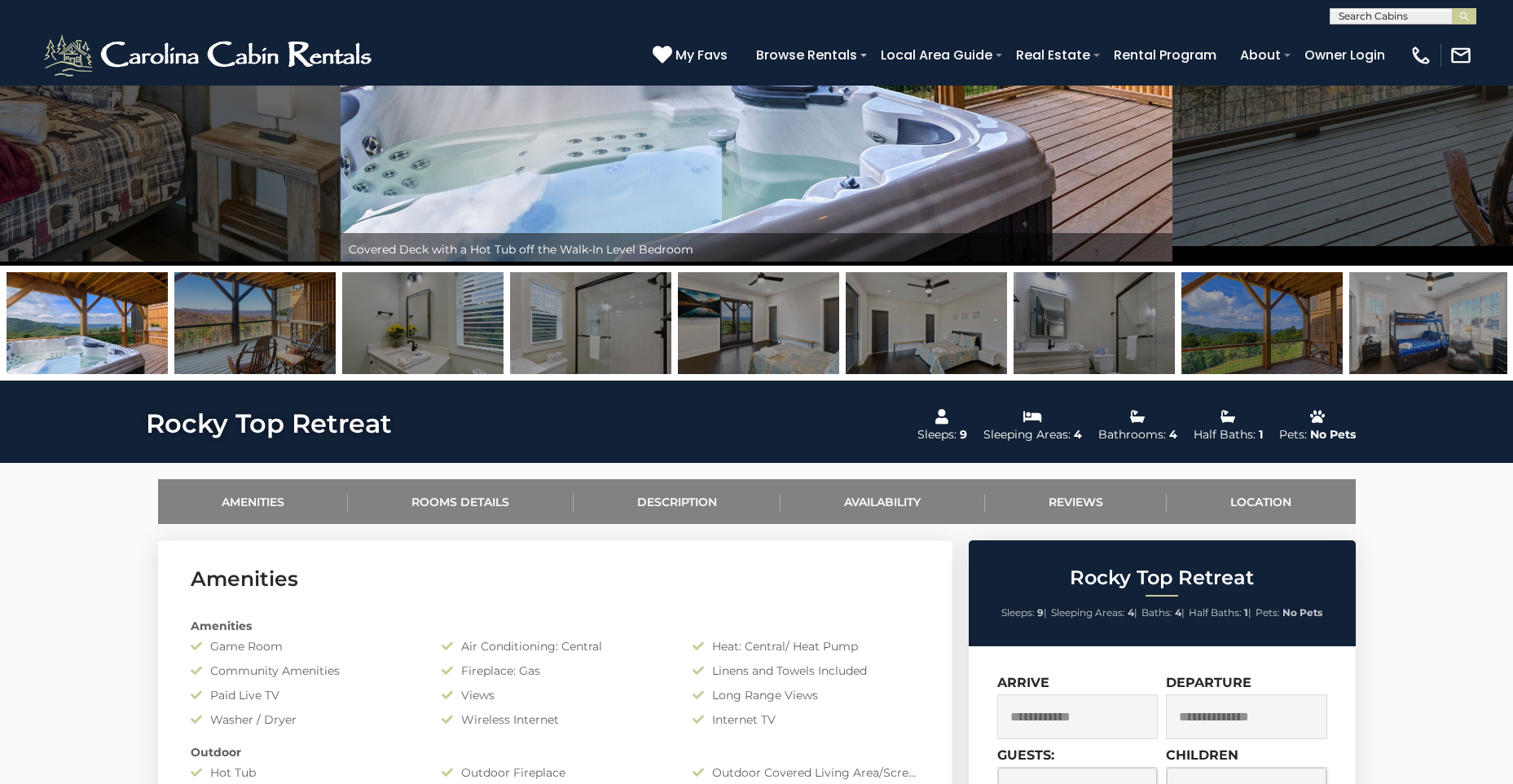
scroll to position [693, 0]
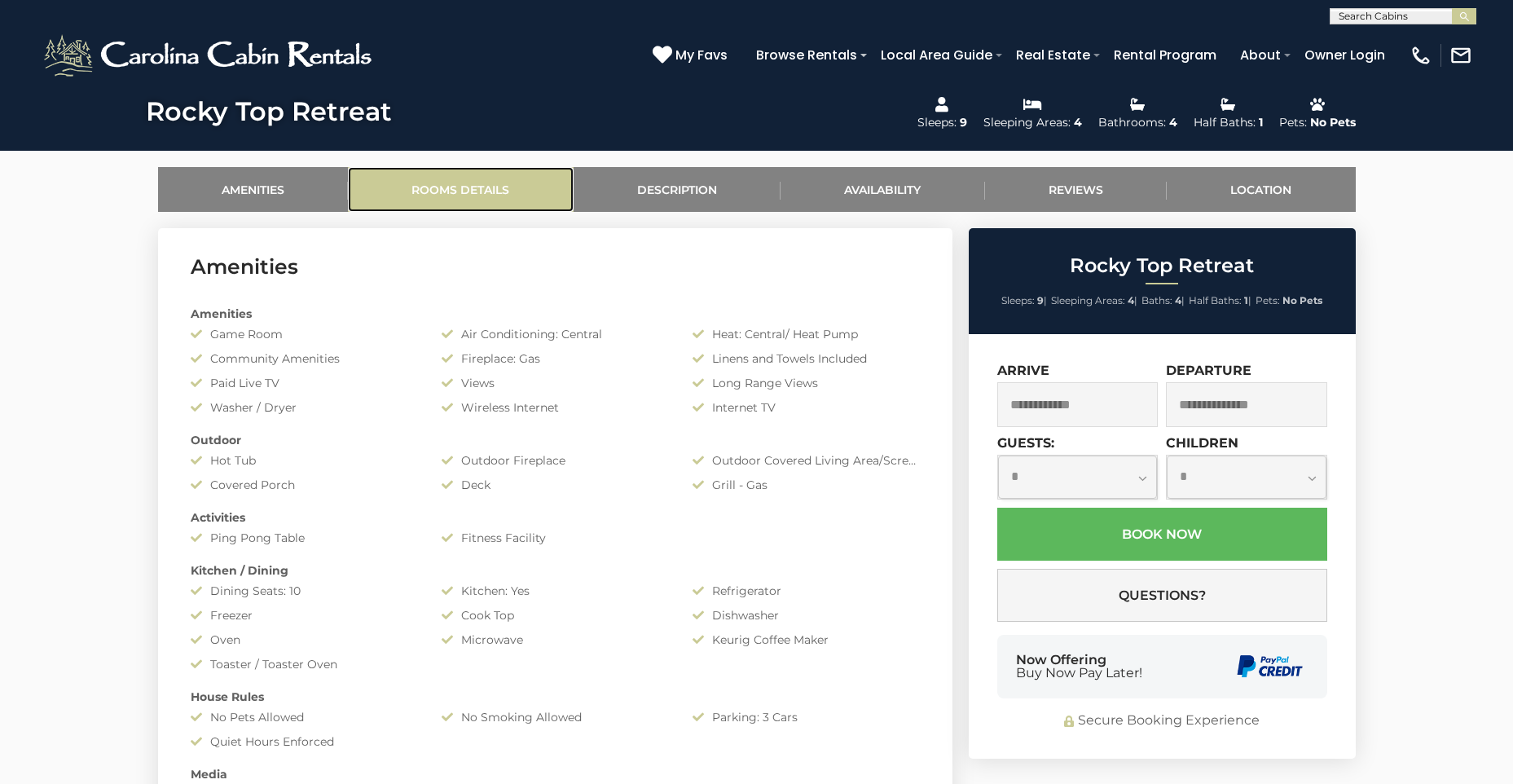
click at [453, 185] on link "Rooms Details" at bounding box center [461, 189] width 226 height 45
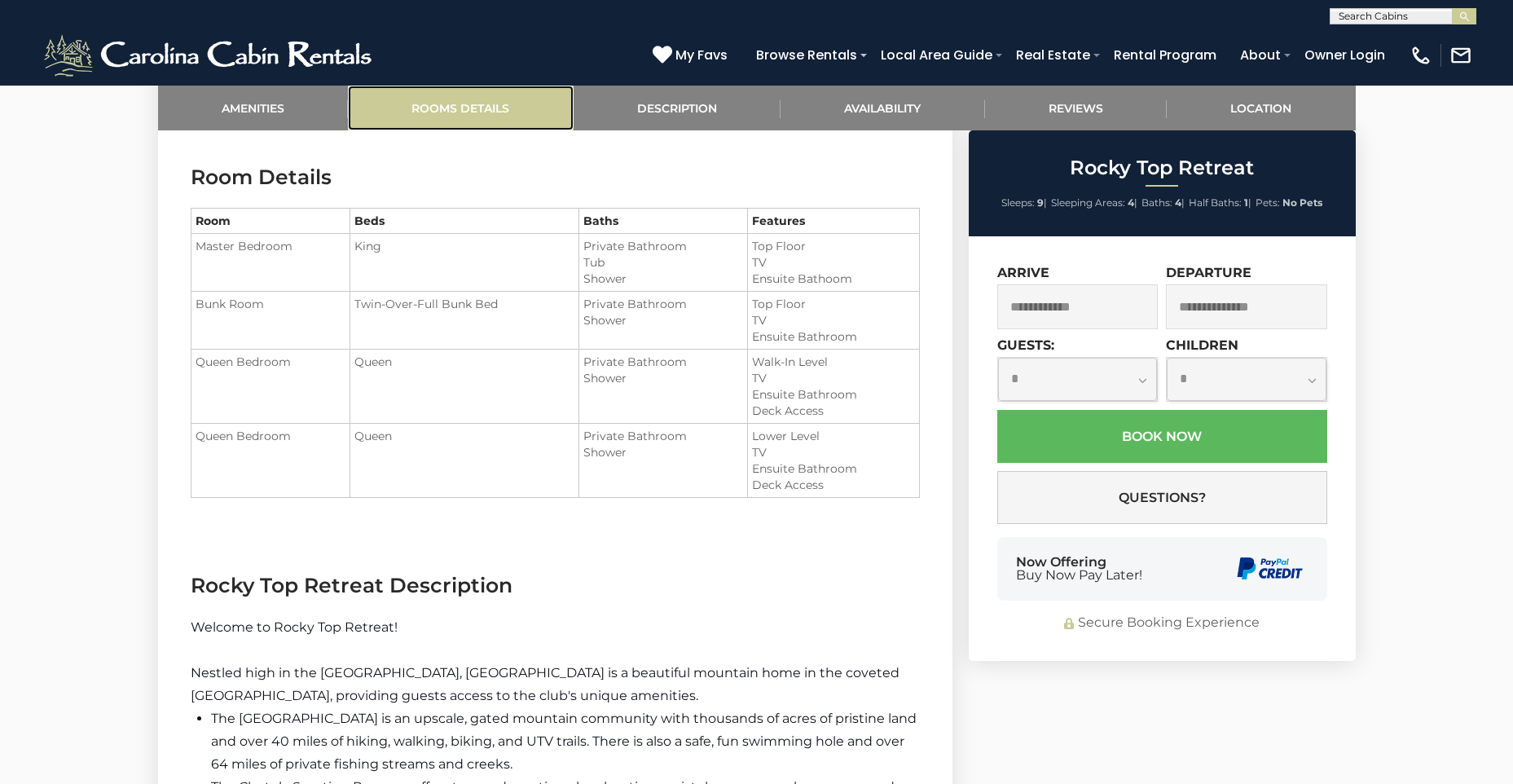
scroll to position [1519, 0]
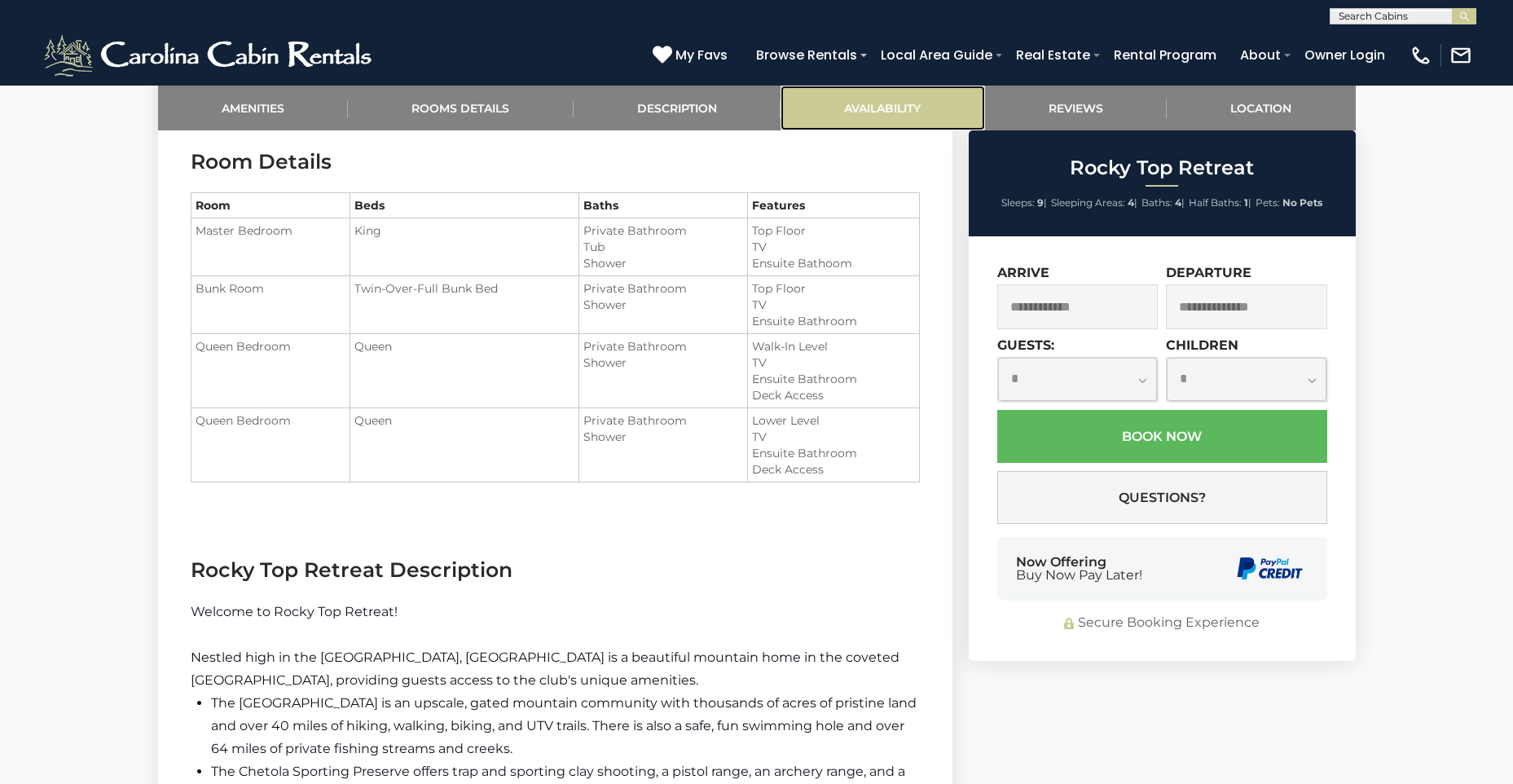
click at [858, 104] on link "Availability" at bounding box center [882, 108] width 205 height 45
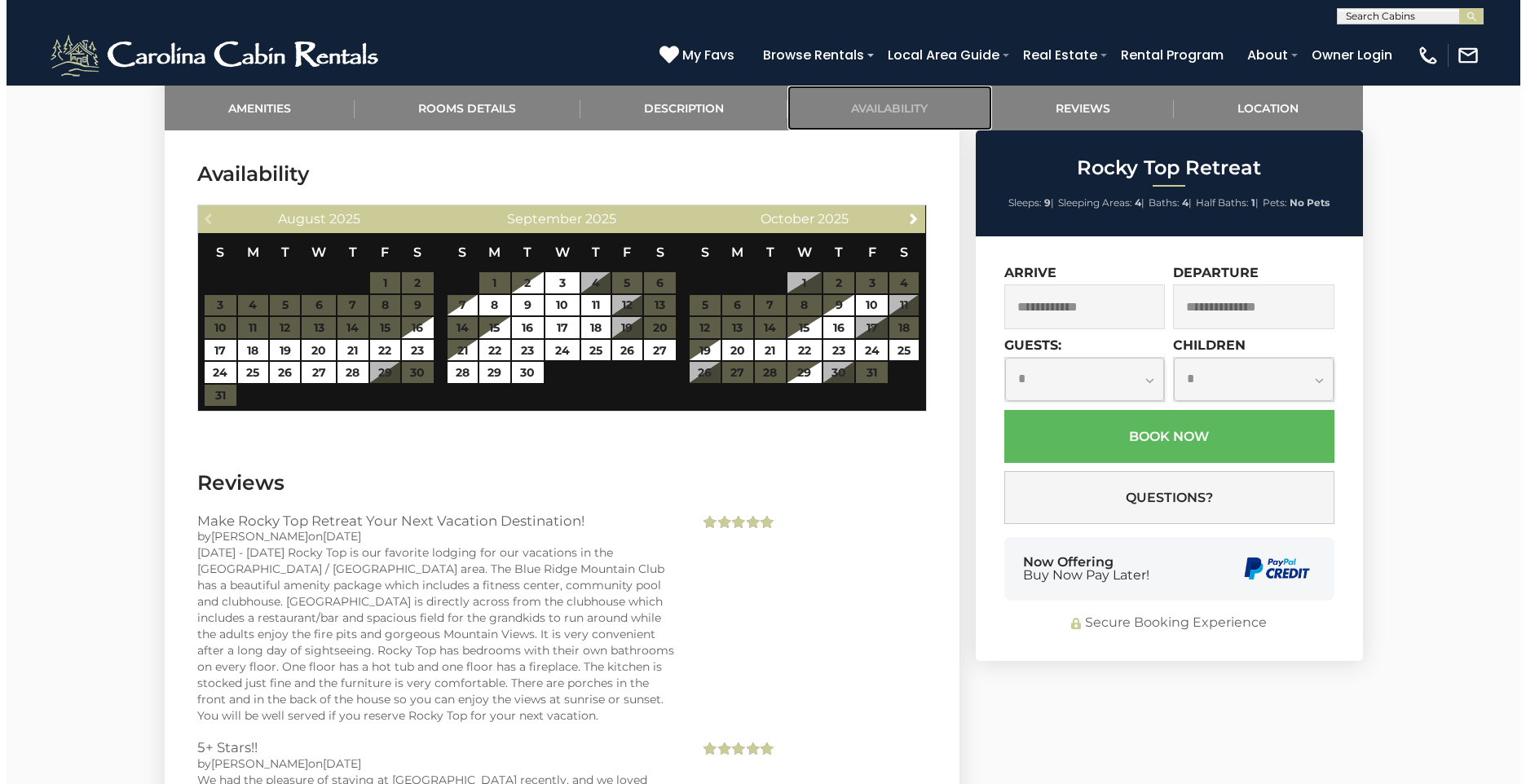
scroll to position [3638, 0]
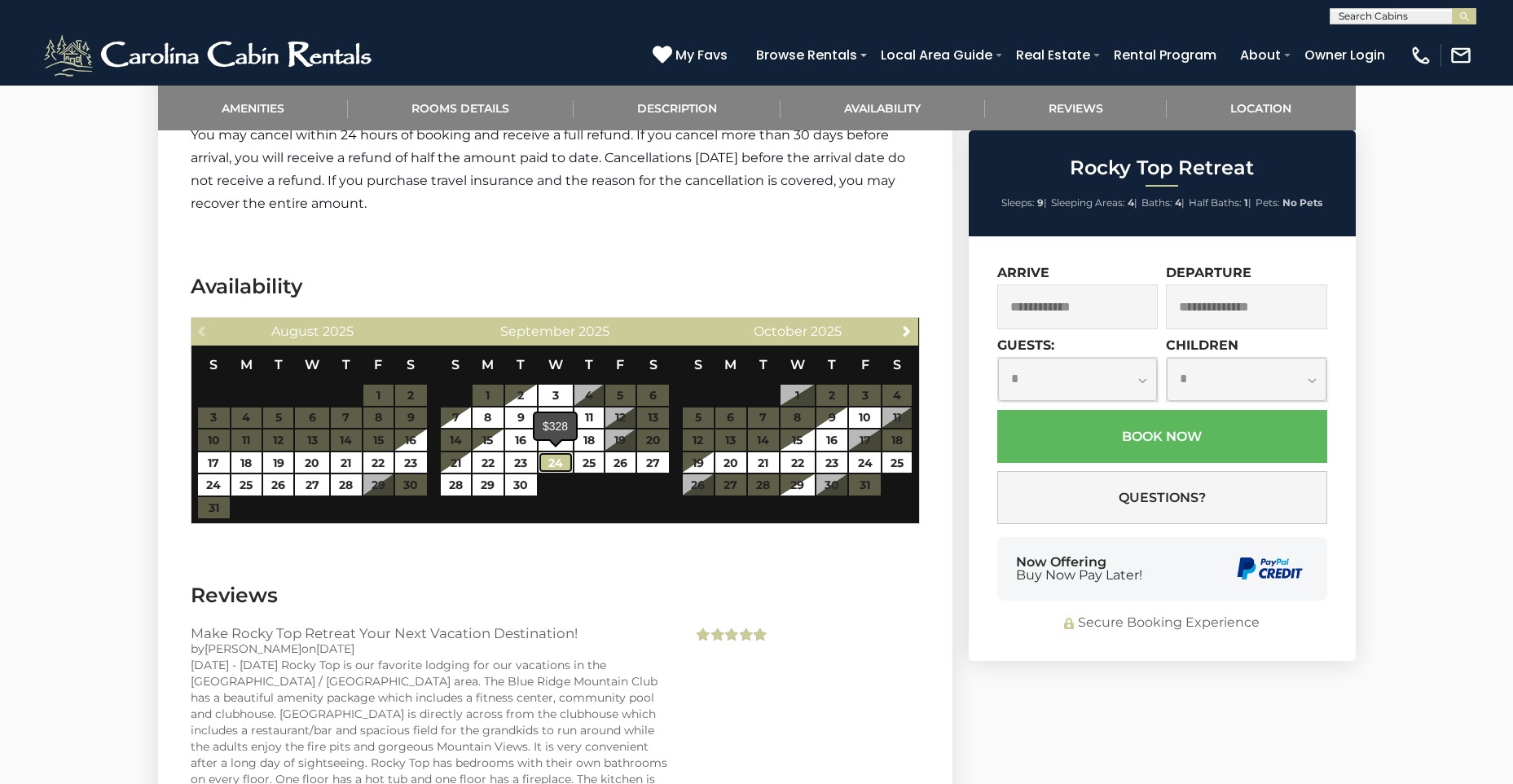
click at [561, 463] on link "24" at bounding box center [556, 463] width 34 height 21
type input "**********"
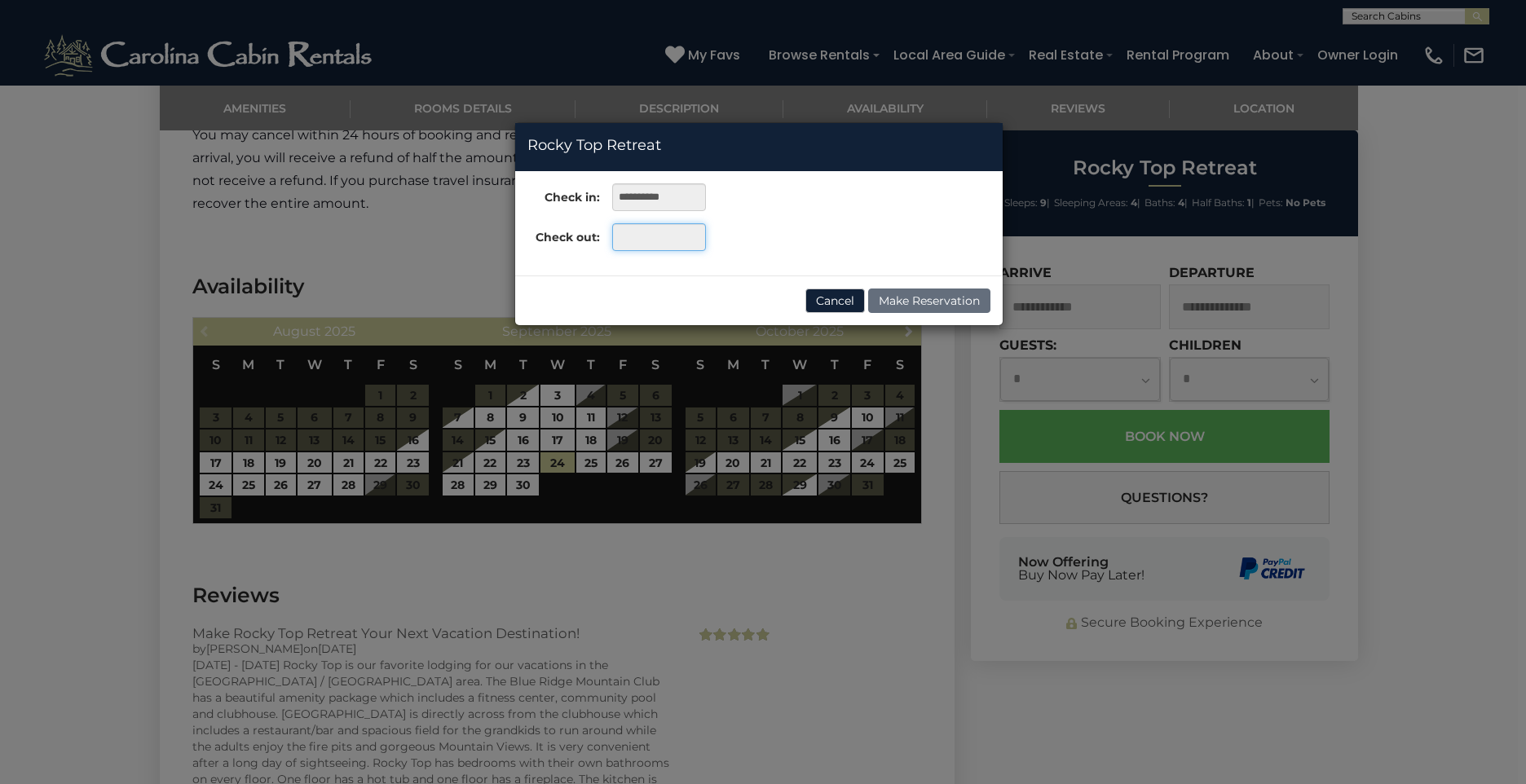
click at [655, 236] on input "text" at bounding box center [658, 237] width 94 height 28
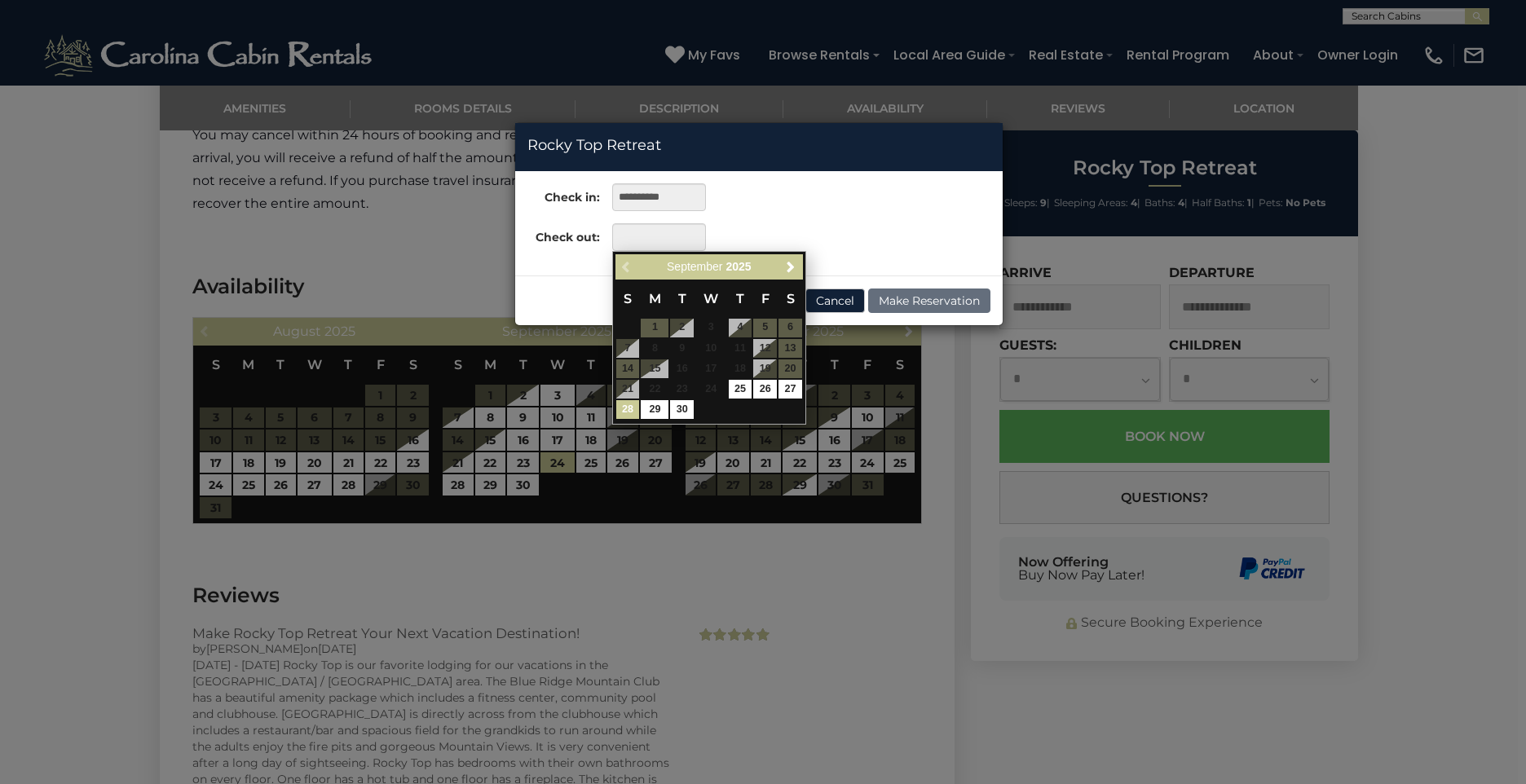
click at [625, 406] on link "28" at bounding box center [628, 409] width 23 height 19
type input "**********"
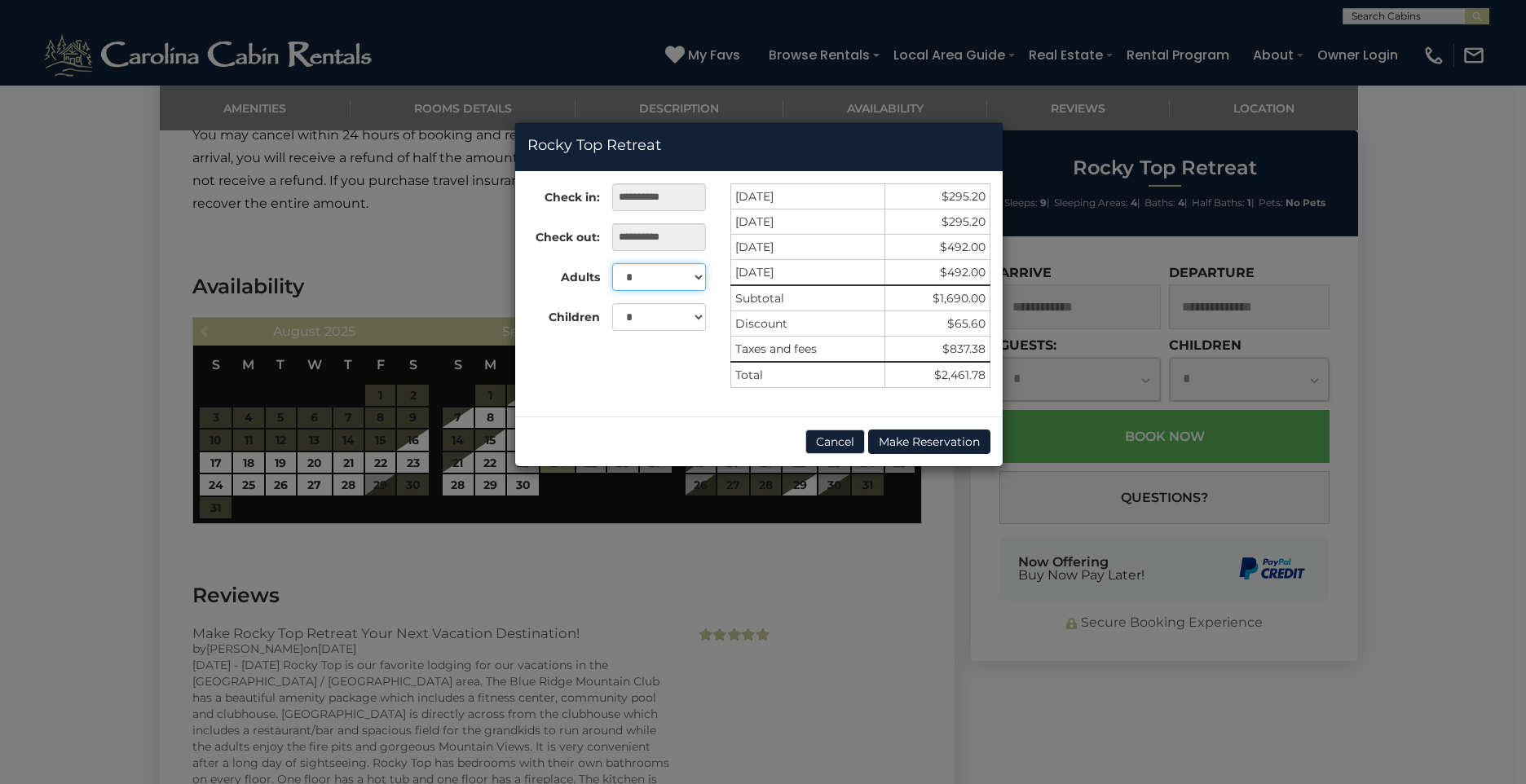
click at [700, 278] on select "* * * * * * * * *" at bounding box center [658, 277] width 94 height 28
select select "*"
click at [612, 263] on select "* * * * * * * * *" at bounding box center [658, 277] width 94 height 28
